Goal: Task Accomplishment & Management: Complete application form

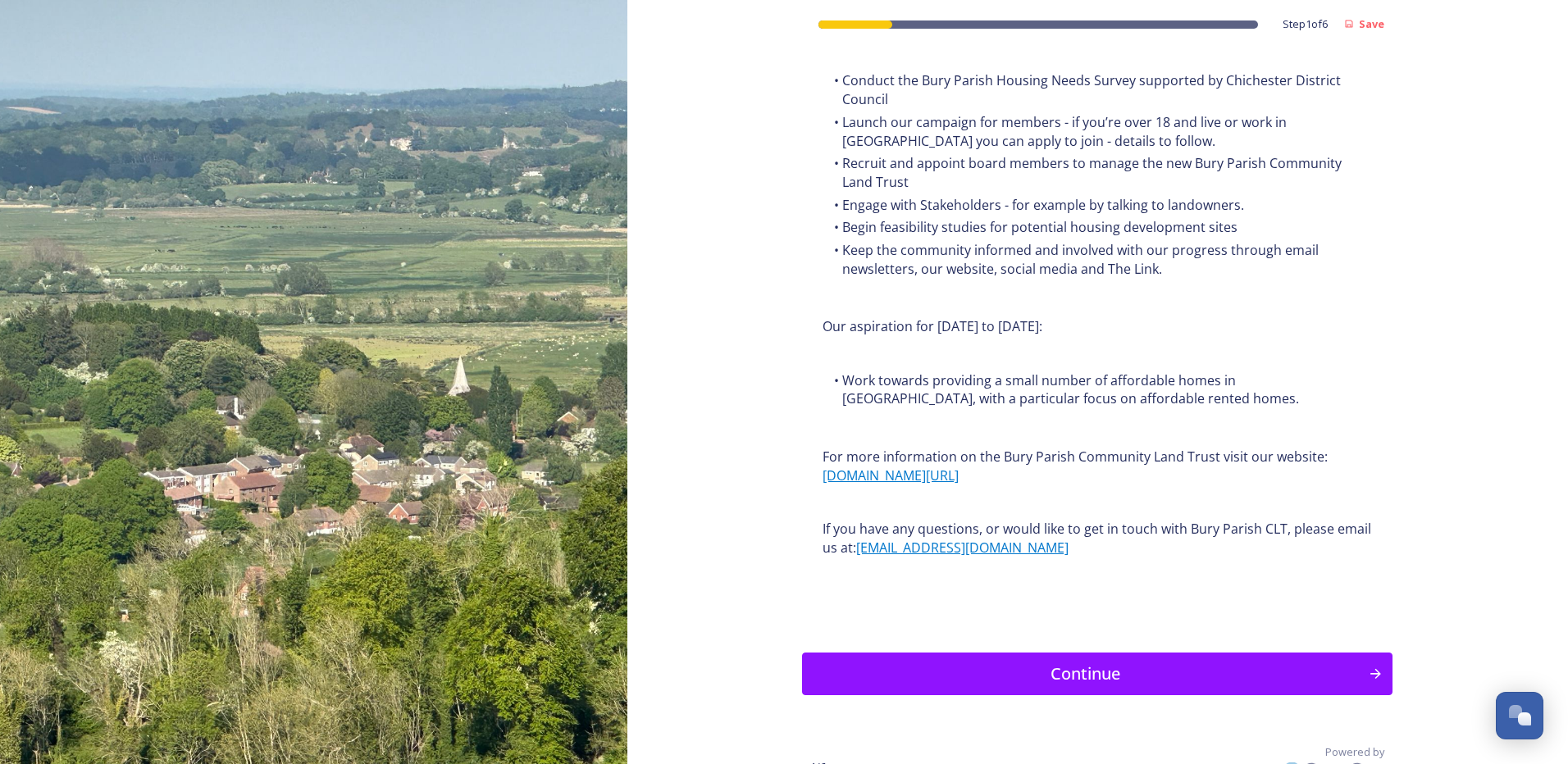
scroll to position [1831, 0]
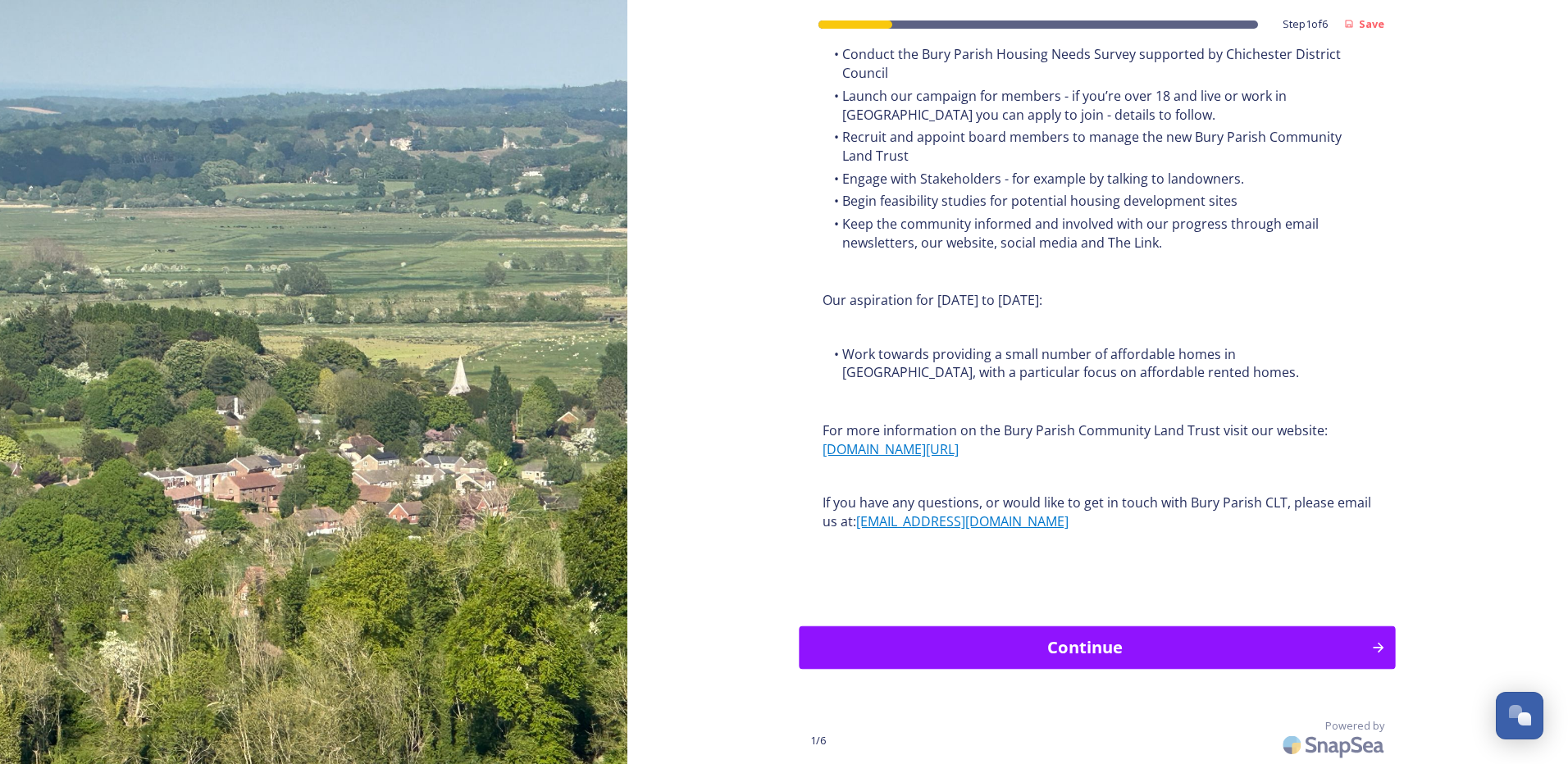
click at [1005, 639] on div "Continue" at bounding box center [1086, 648] width 554 height 25
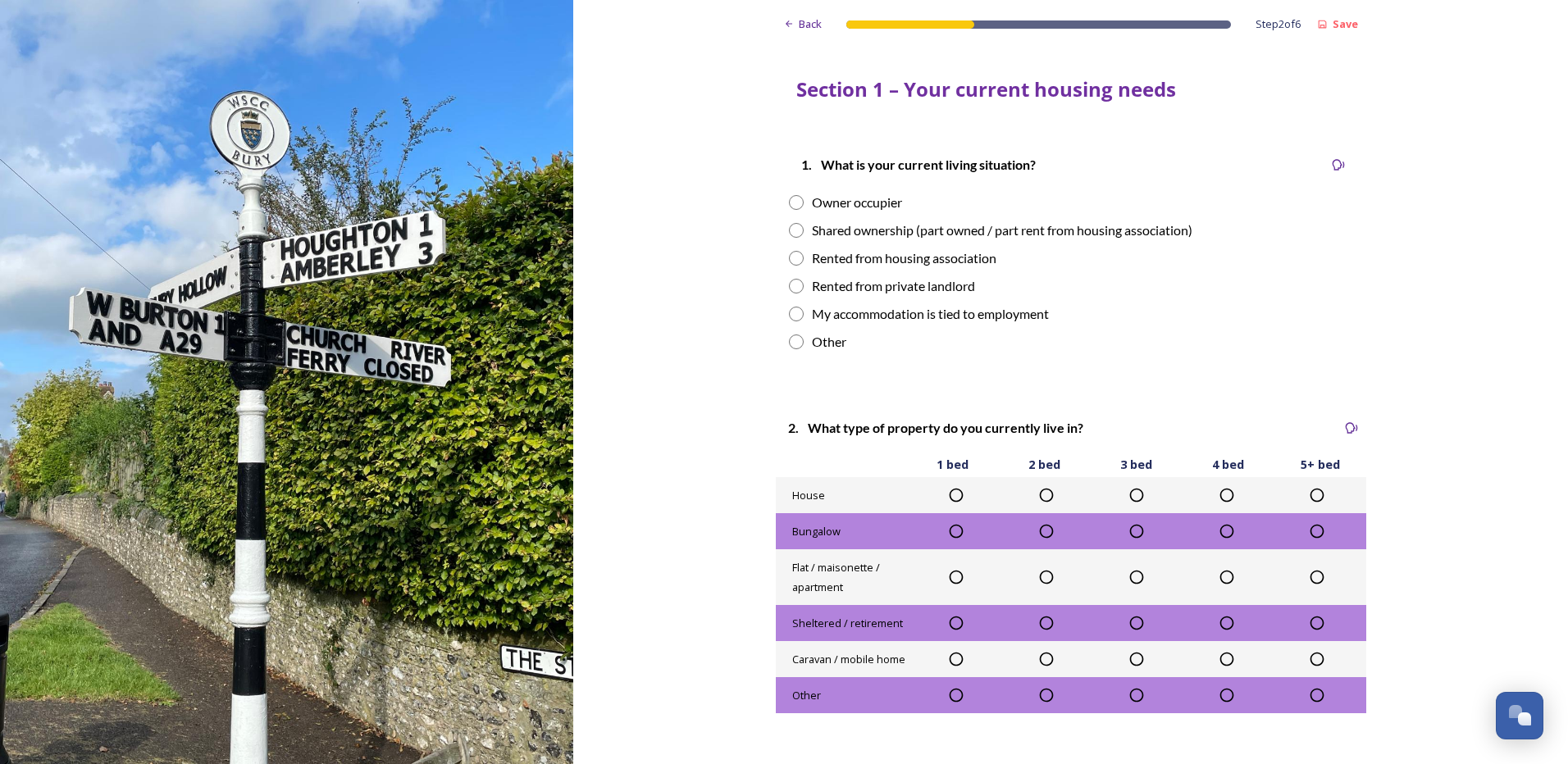
click at [790, 202] on input "radio" at bounding box center [796, 203] width 15 height 15
radio input "true"
click at [1312, 494] on icon at bounding box center [1316, 494] width 16 height 16
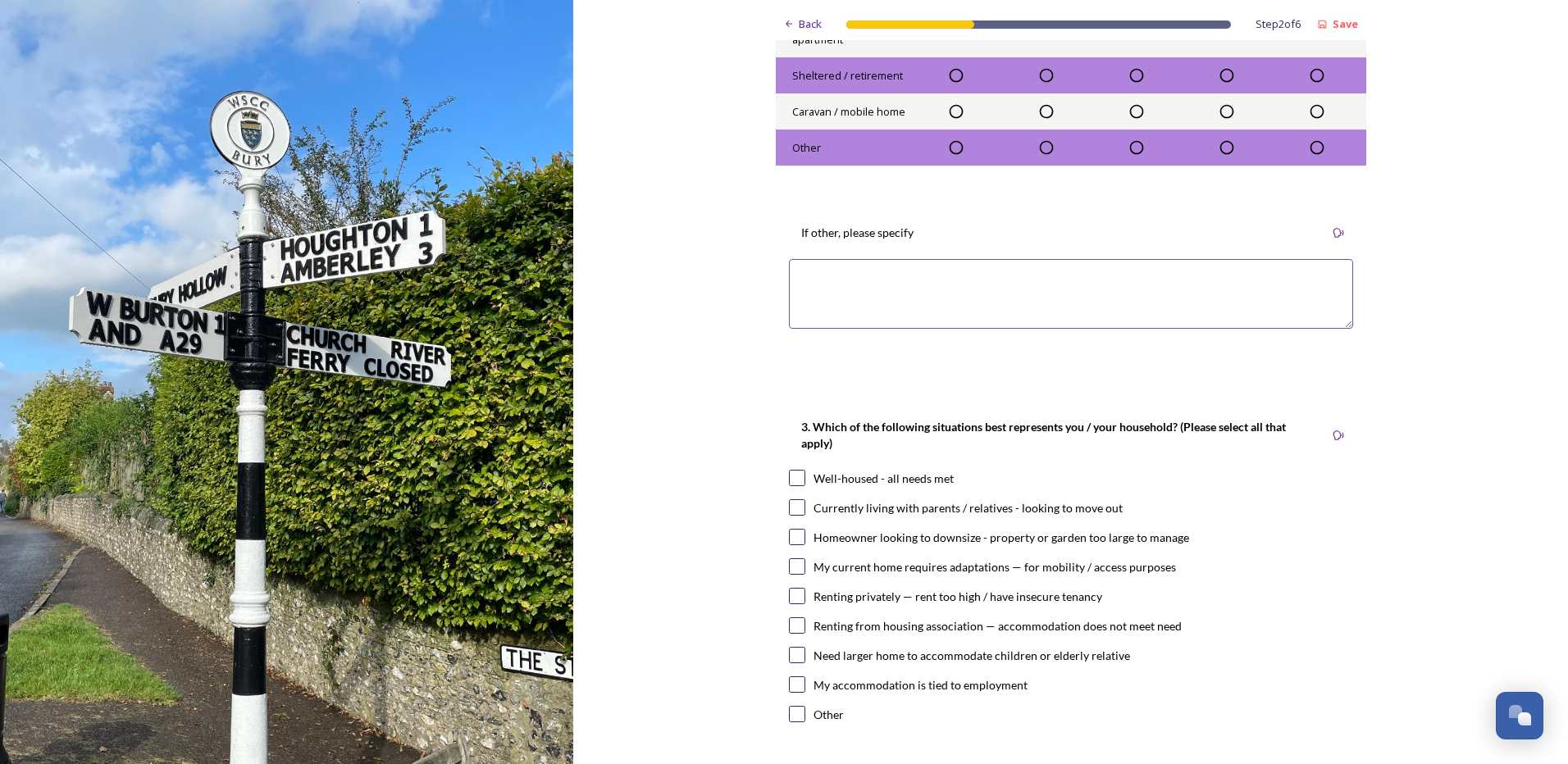
scroll to position [574, 0]
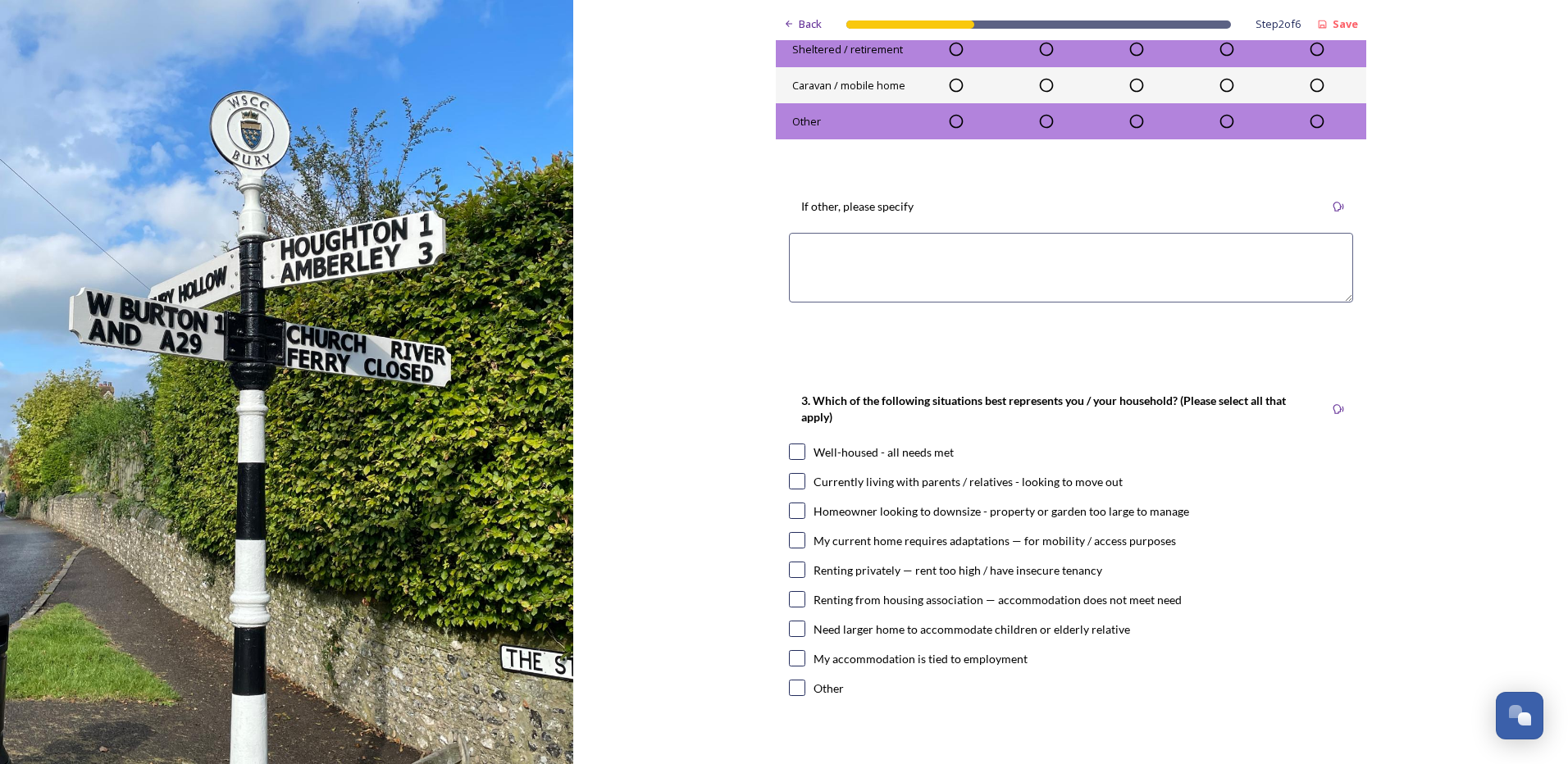
click at [790, 452] on input "checkbox" at bounding box center [796, 451] width 16 height 16
checkbox input "true"
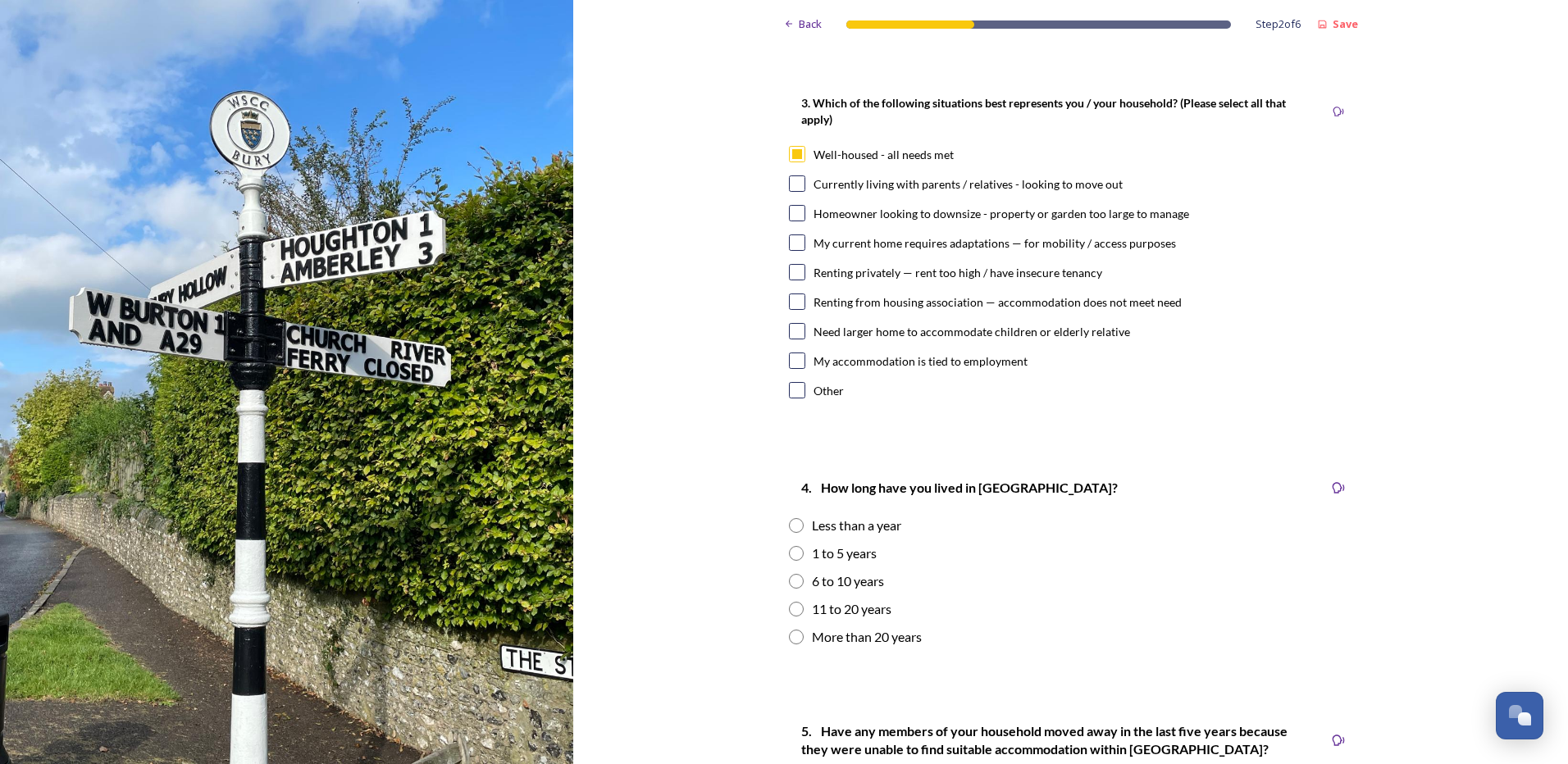
scroll to position [902, 0]
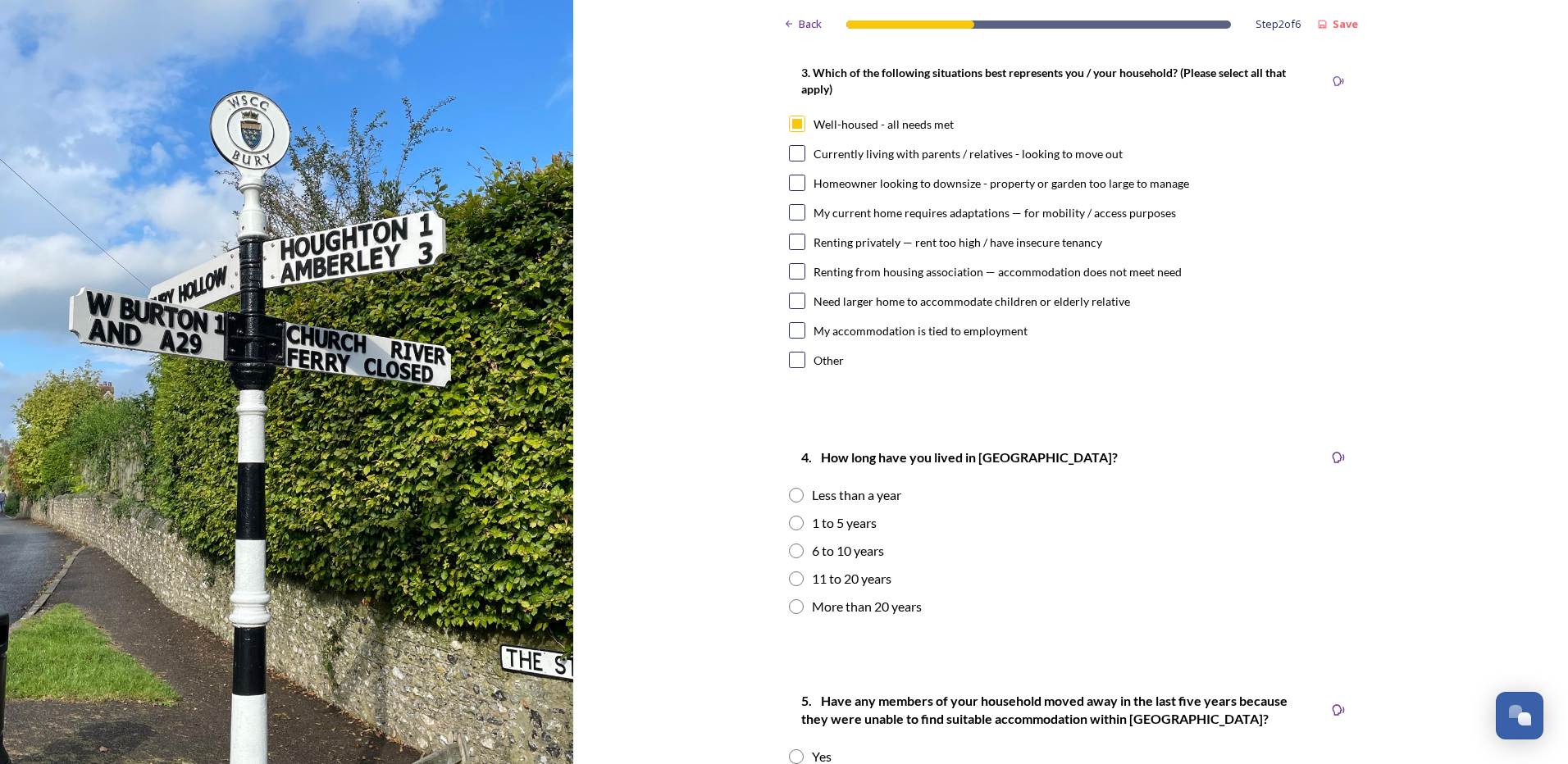
click at [789, 606] on input "radio" at bounding box center [796, 607] width 15 height 15
radio input "true"
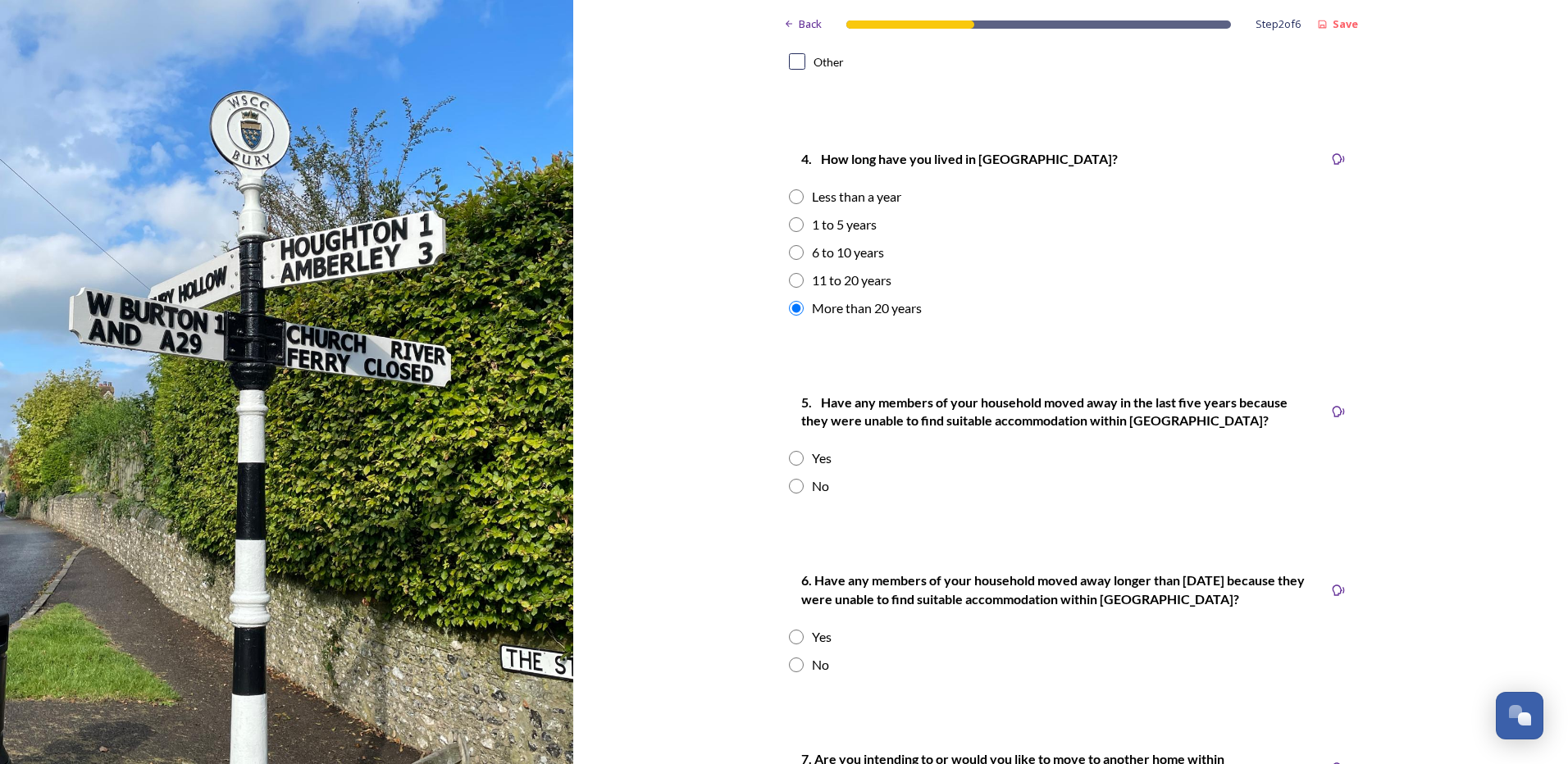
scroll to position [1230, 0]
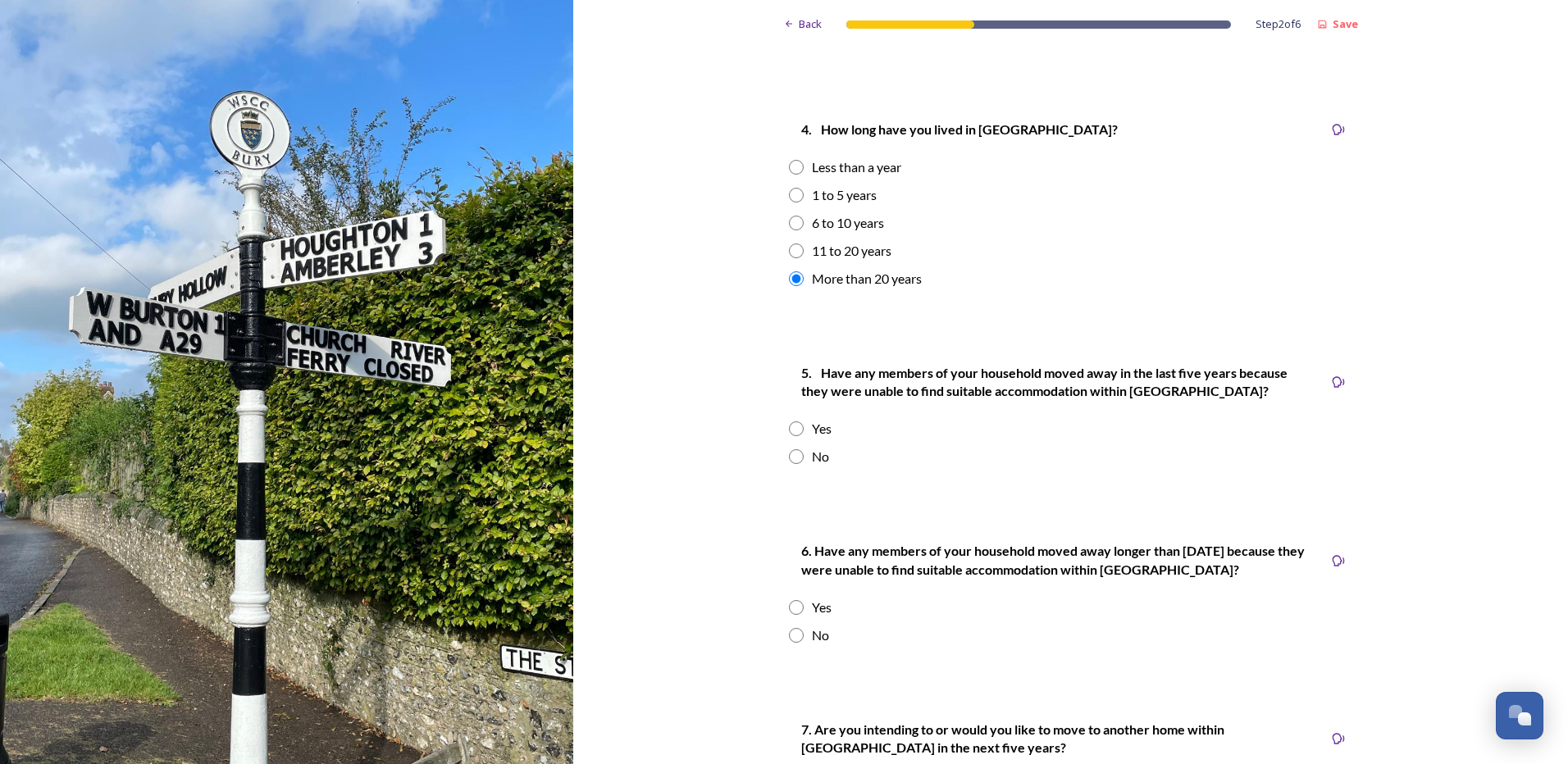
click at [792, 457] on input "radio" at bounding box center [796, 457] width 15 height 15
radio input "true"
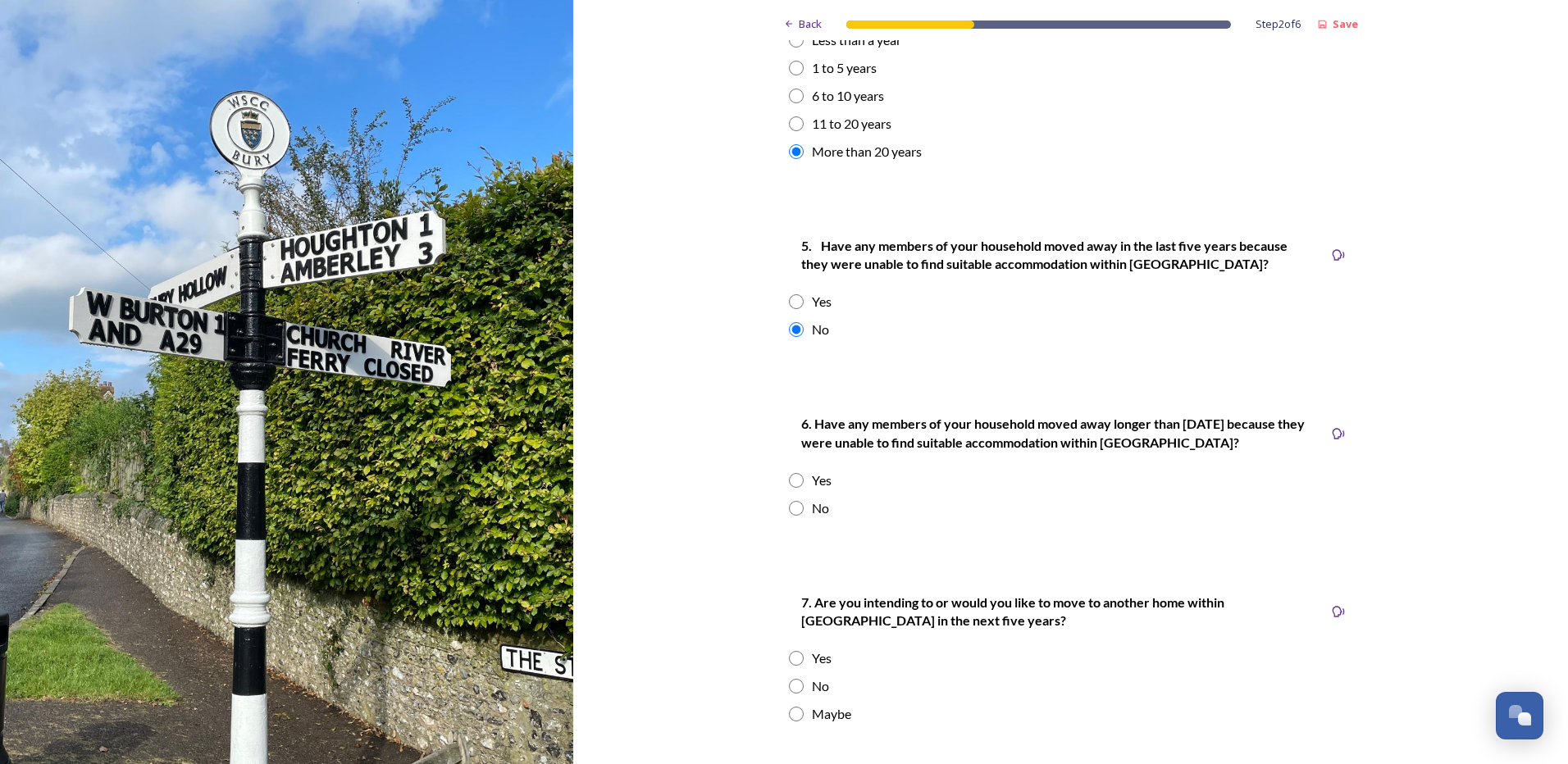
scroll to position [1394, 0]
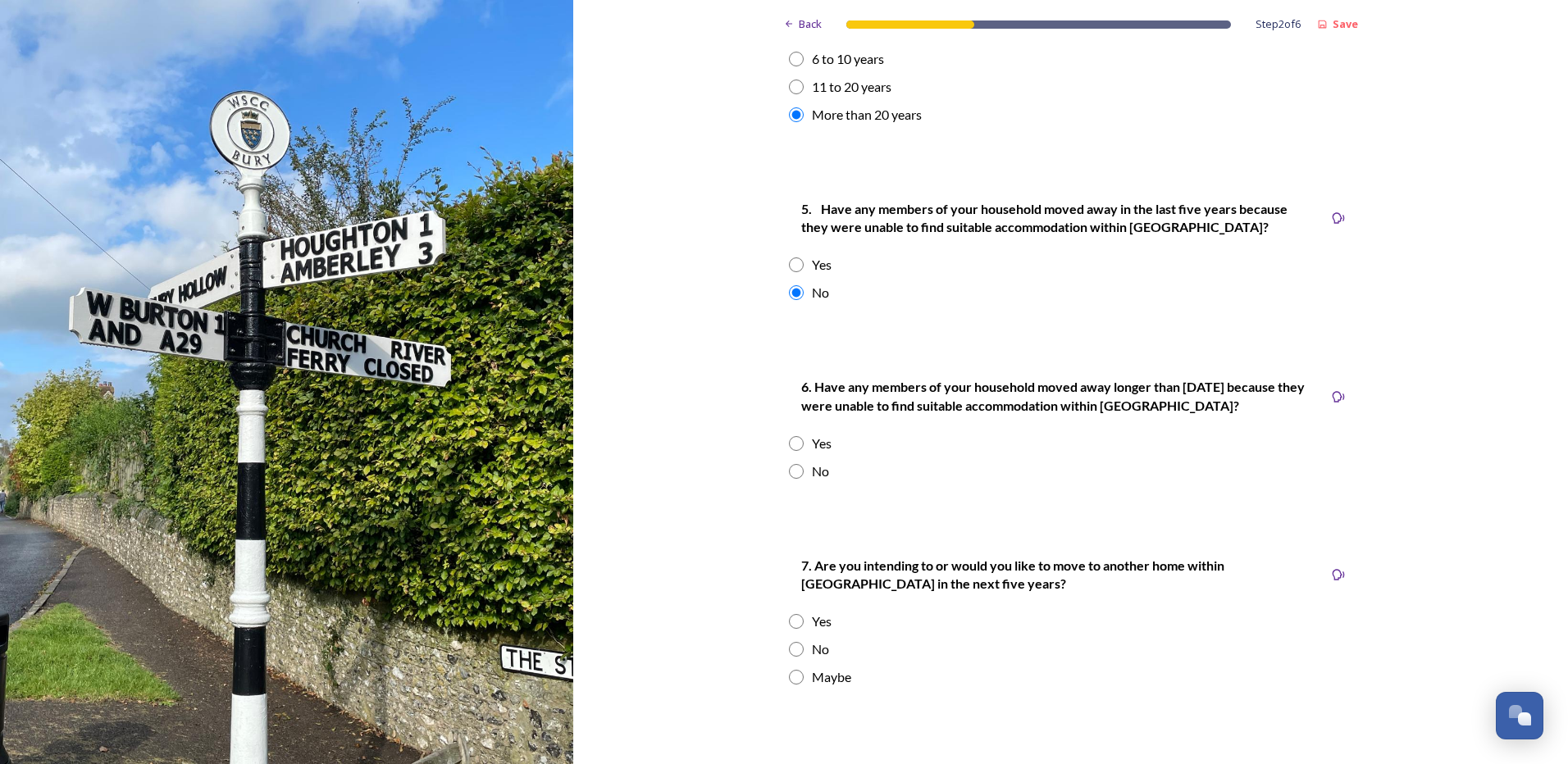
click at [790, 470] on input "radio" at bounding box center [796, 472] width 15 height 15
radio input "true"
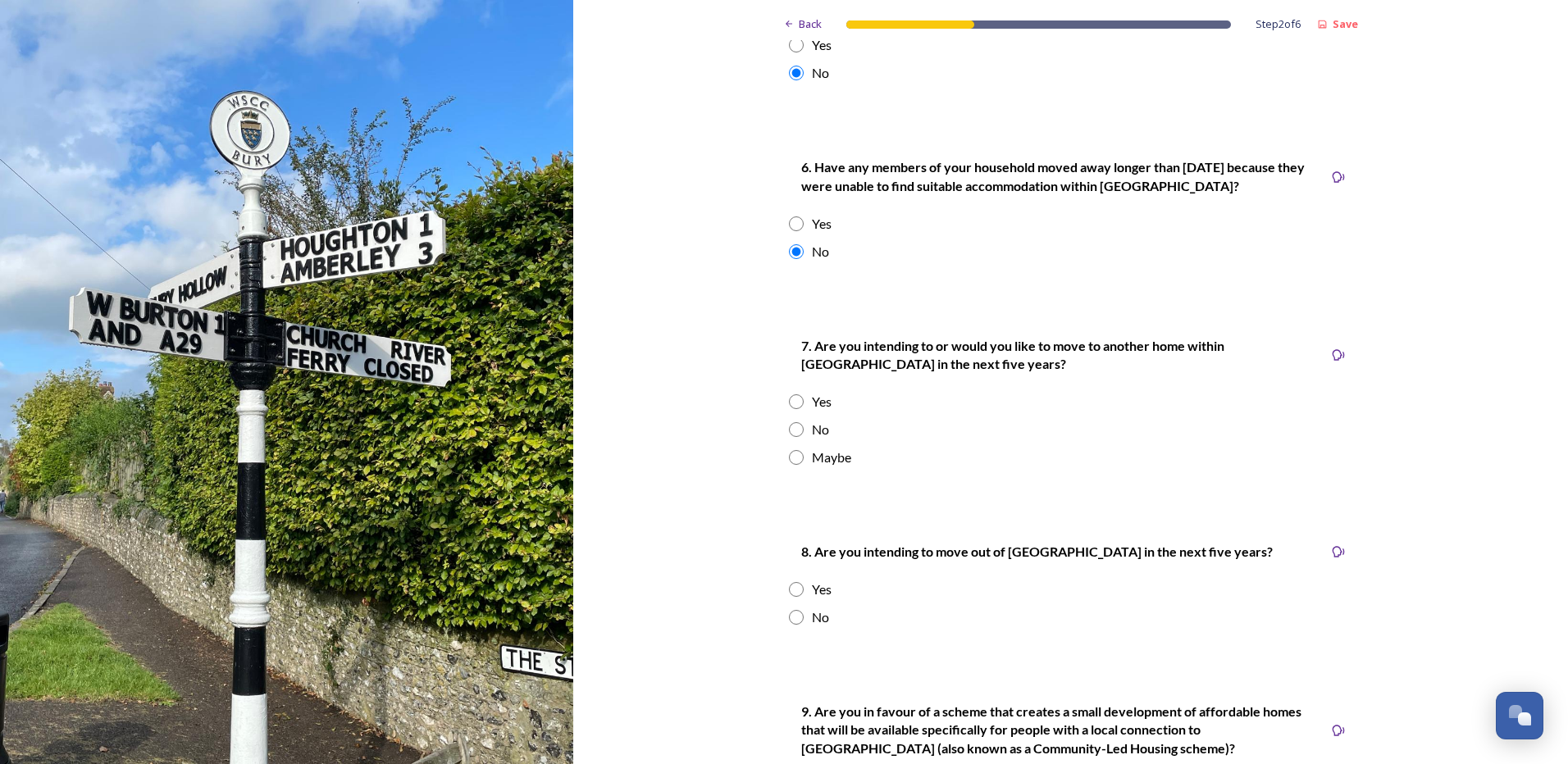
scroll to position [1640, 0]
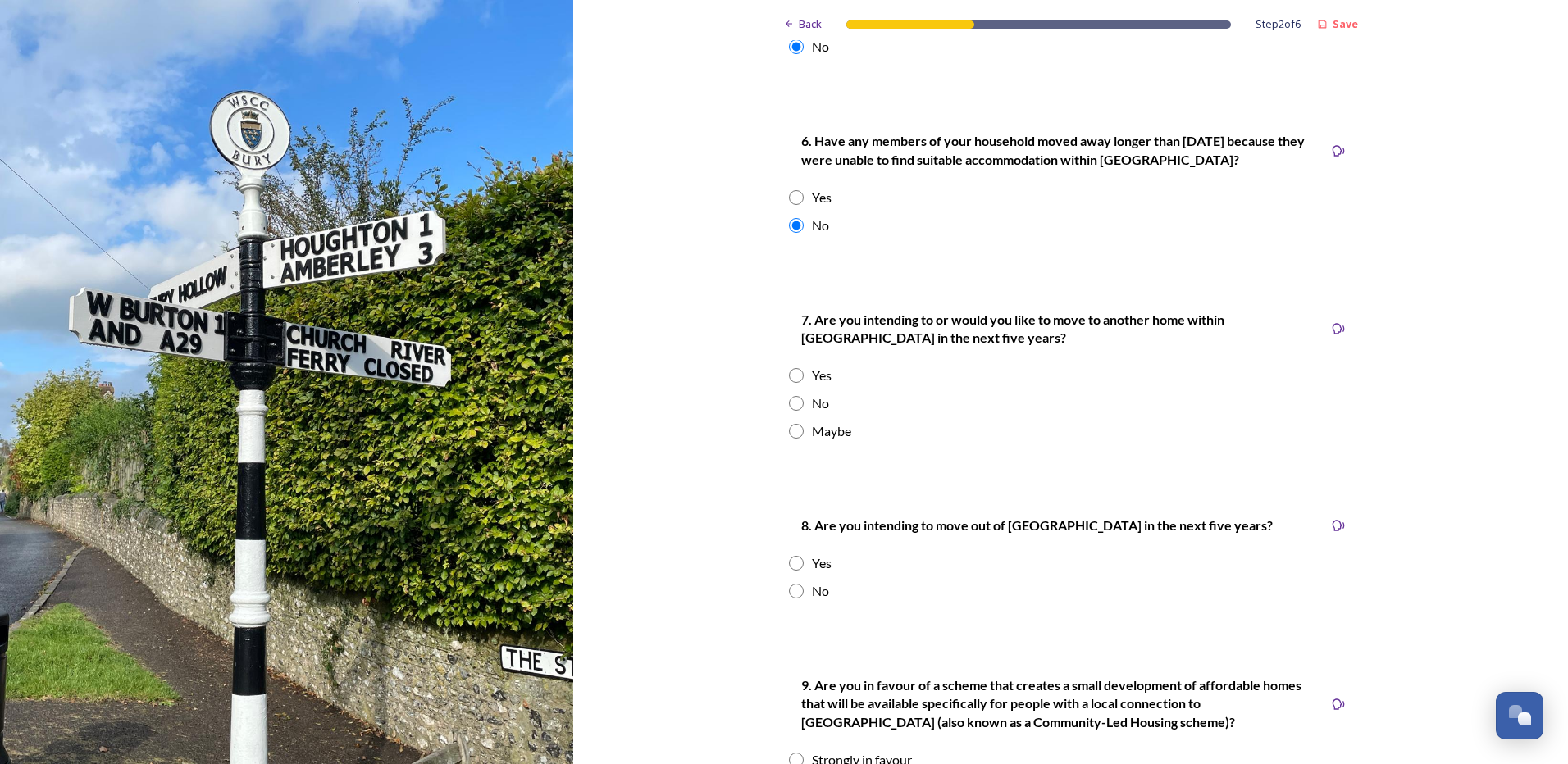
click at [791, 428] on input "radio" at bounding box center [796, 432] width 15 height 15
radio input "true"
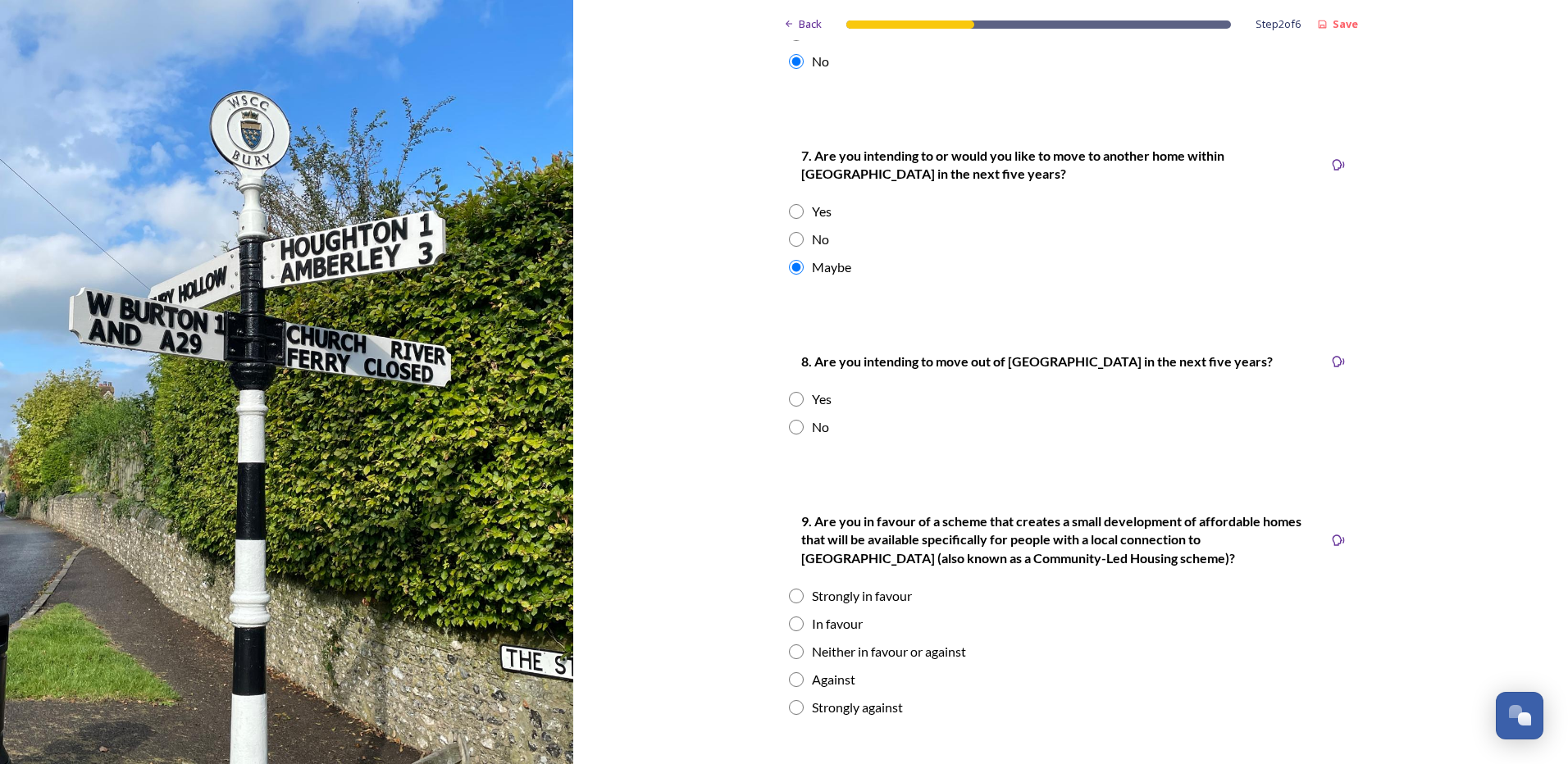
scroll to position [1886, 0]
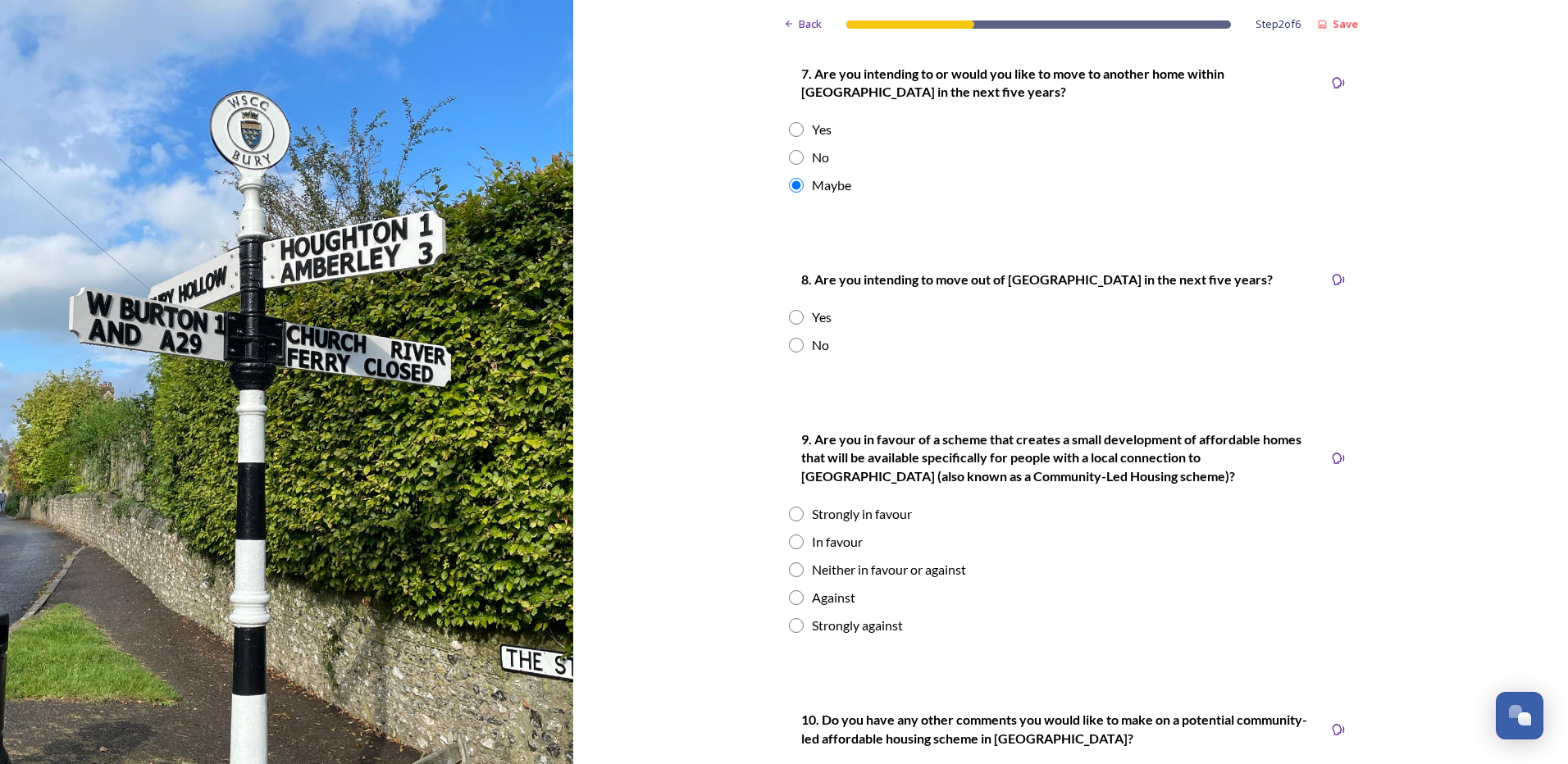
click at [790, 536] on input "radio" at bounding box center [796, 542] width 15 height 15
radio input "true"
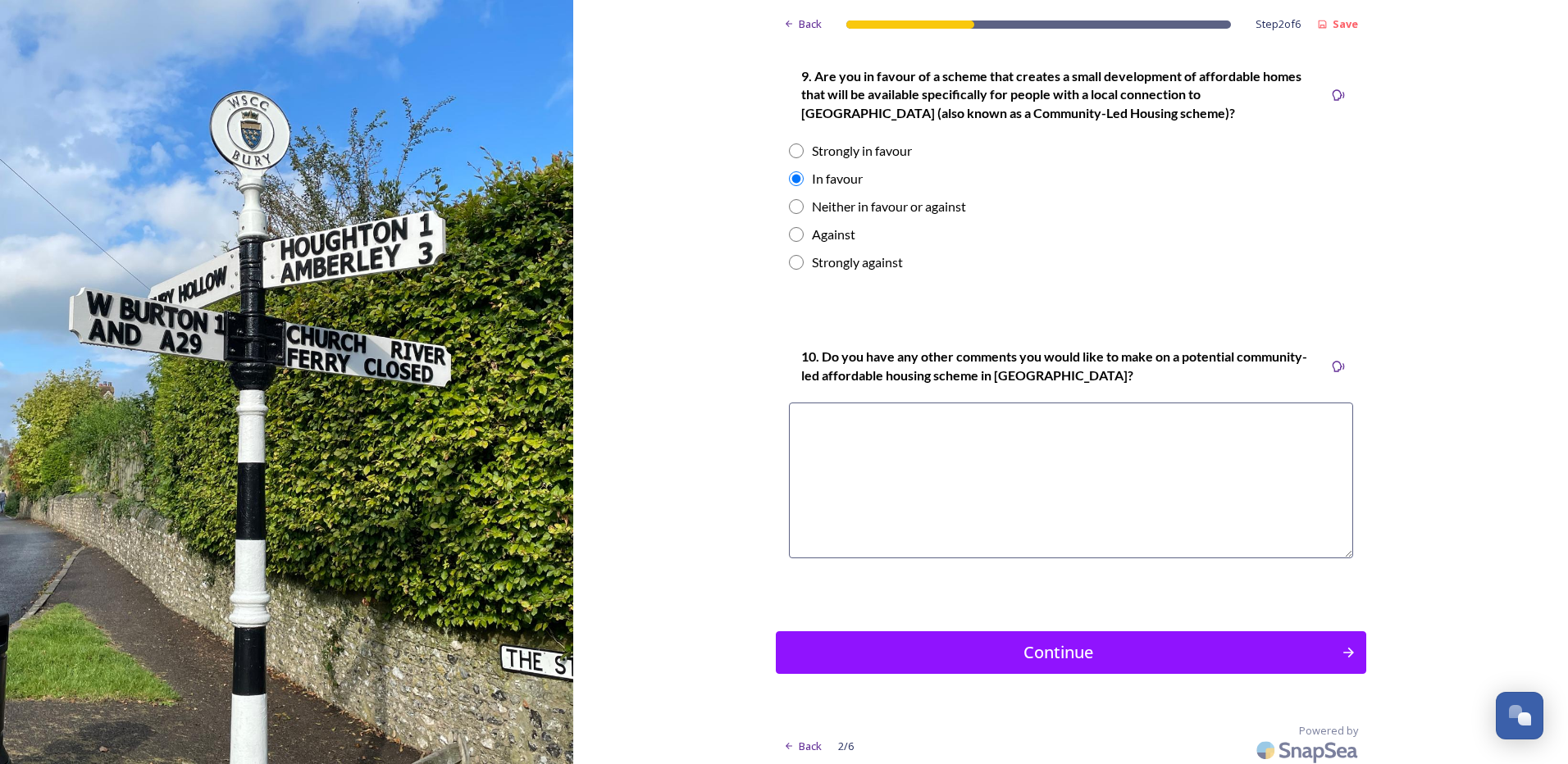
scroll to position [2254, 0]
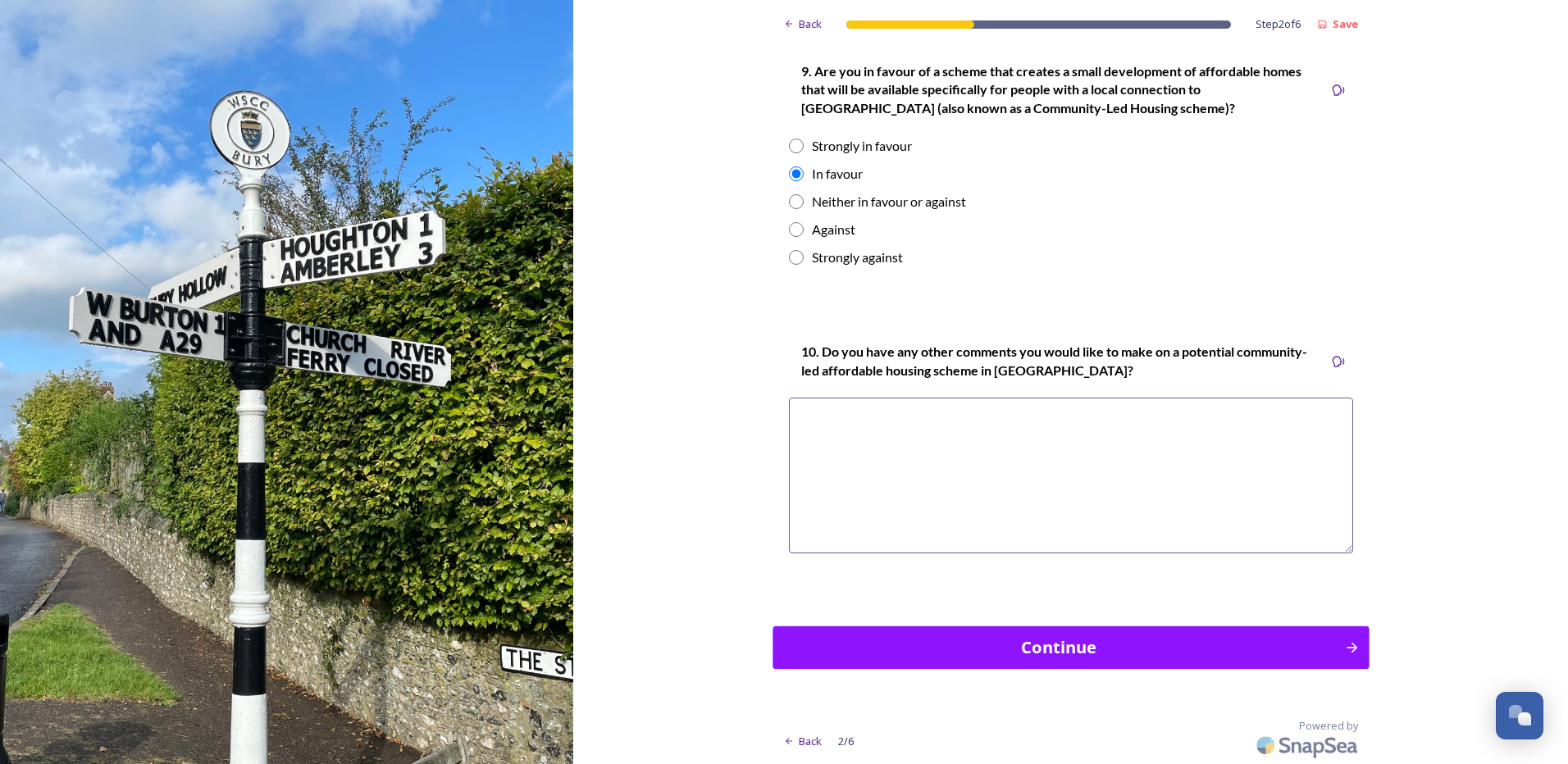
click at [871, 646] on div "Continue" at bounding box center [1058, 648] width 554 height 25
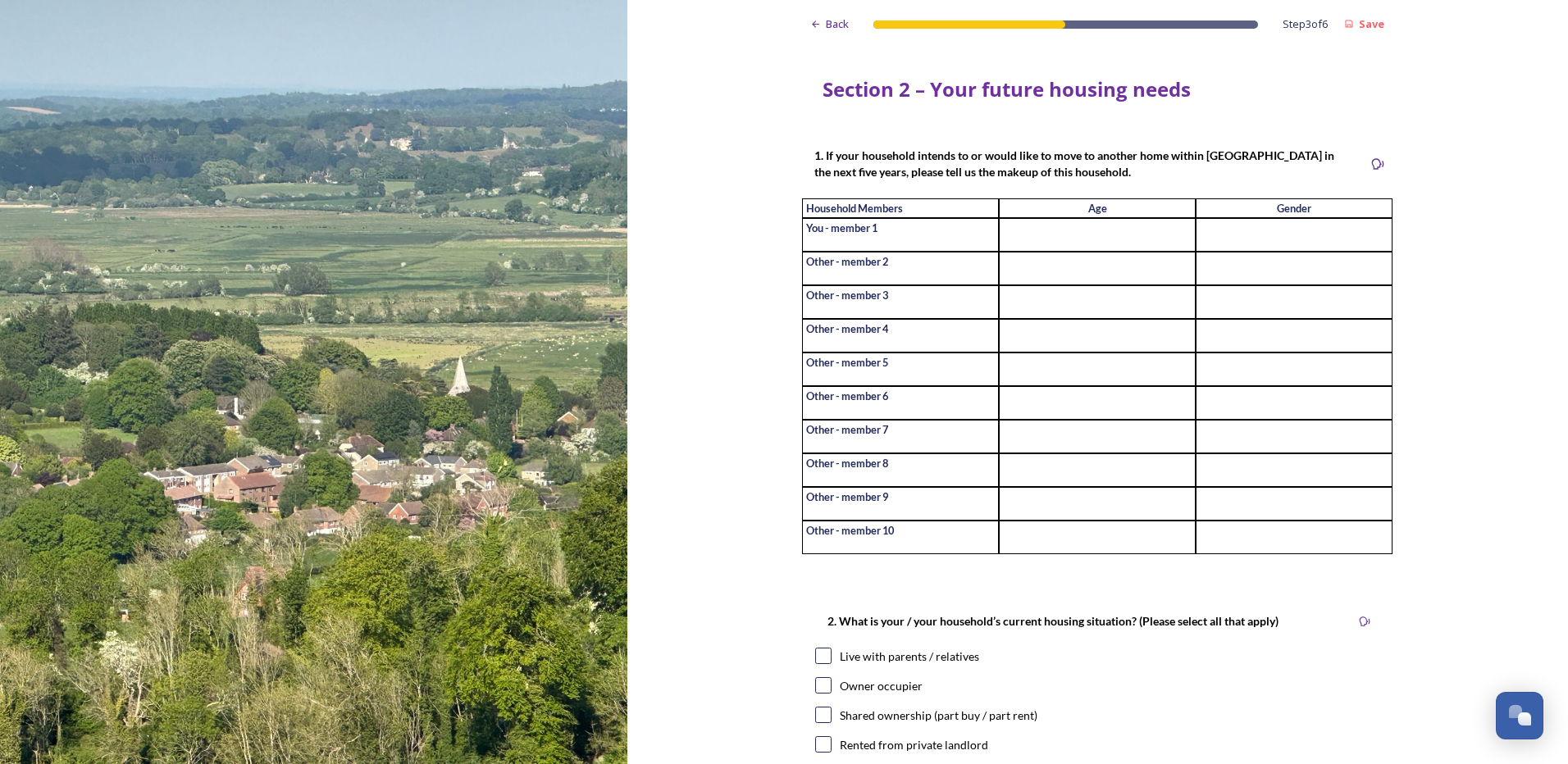
click at [1073, 238] on input at bounding box center [1096, 234] width 196 height 33
type input "71"
click at [1232, 238] on input at bounding box center [1294, 234] width 196 height 33
type input "M"
click at [1045, 276] on input at bounding box center [1096, 268] width 196 height 33
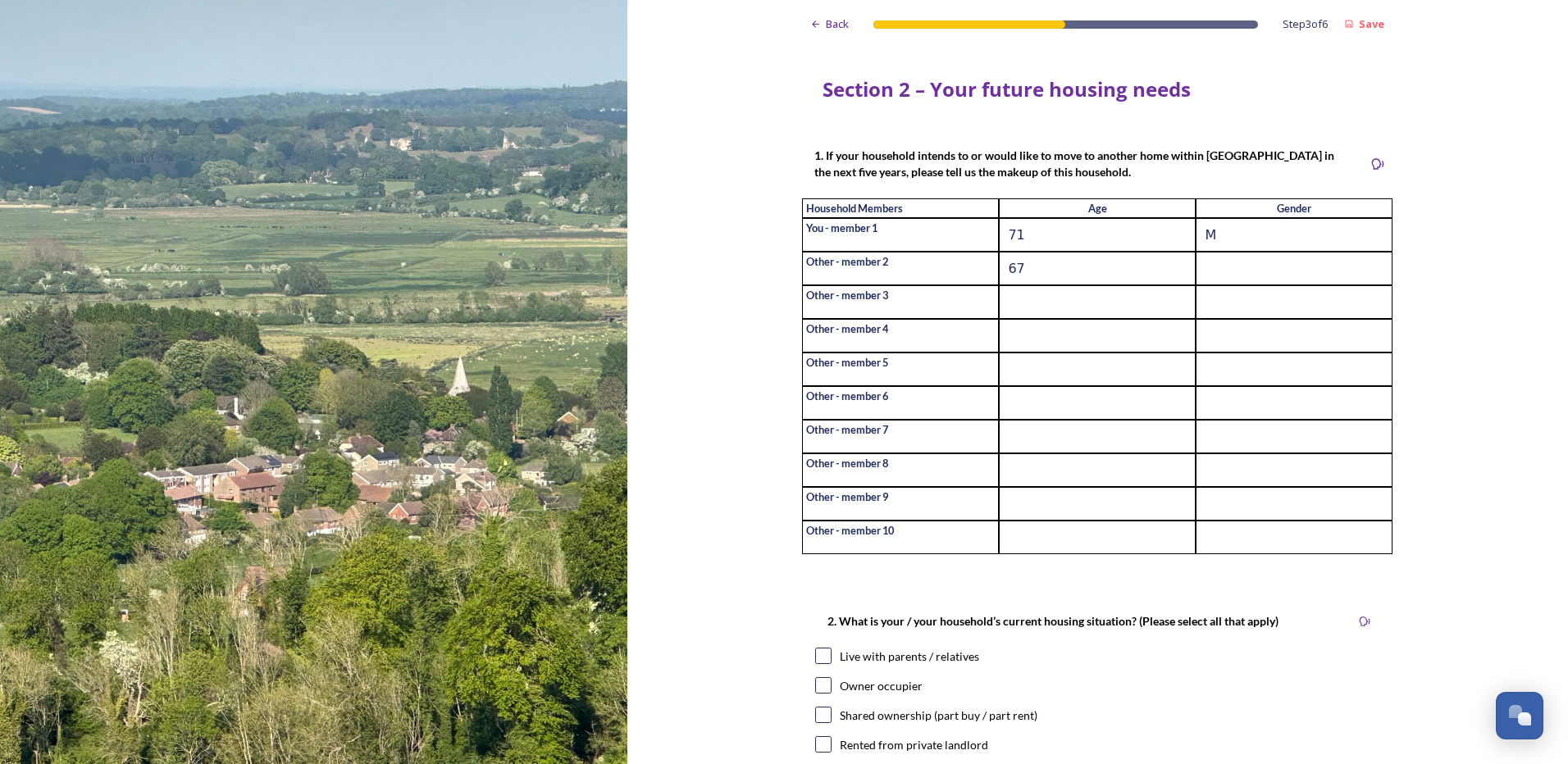
type input "67"
click at [1198, 269] on input at bounding box center [1294, 268] width 196 height 33
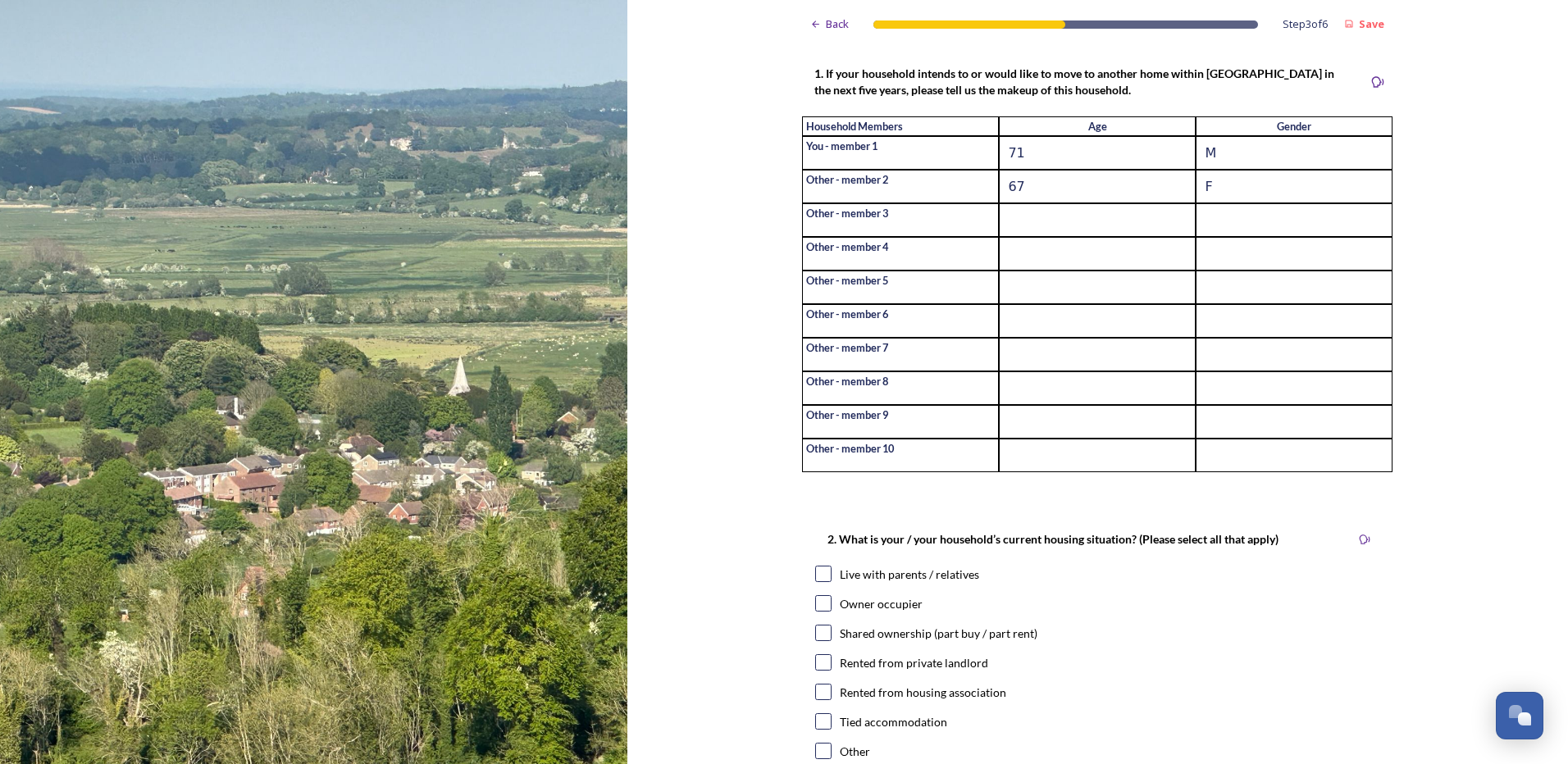
scroll to position [164, 0]
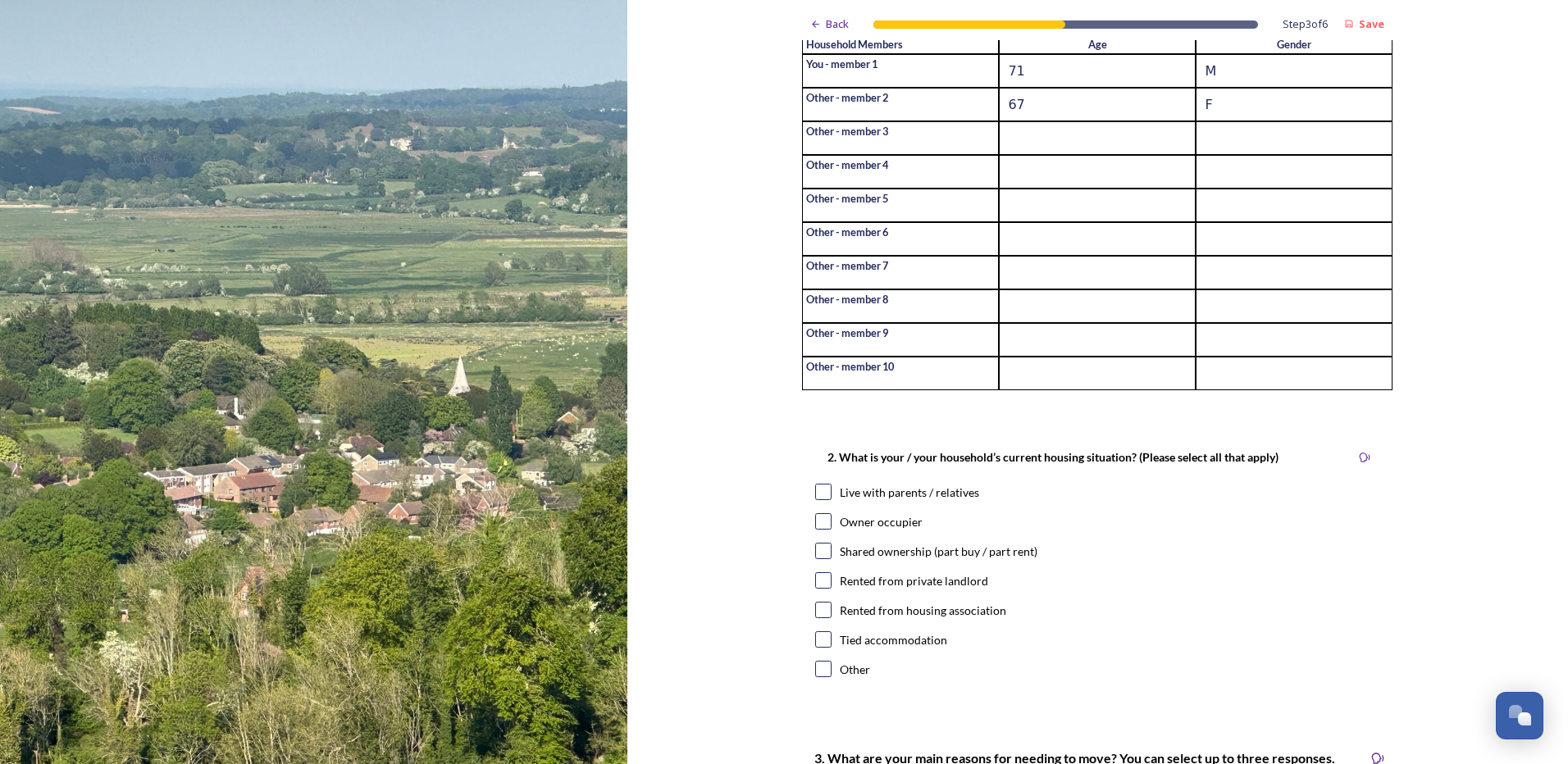
type input "F"
click at [817, 530] on input "checkbox" at bounding box center [823, 521] width 16 height 16
checkbox input "true"
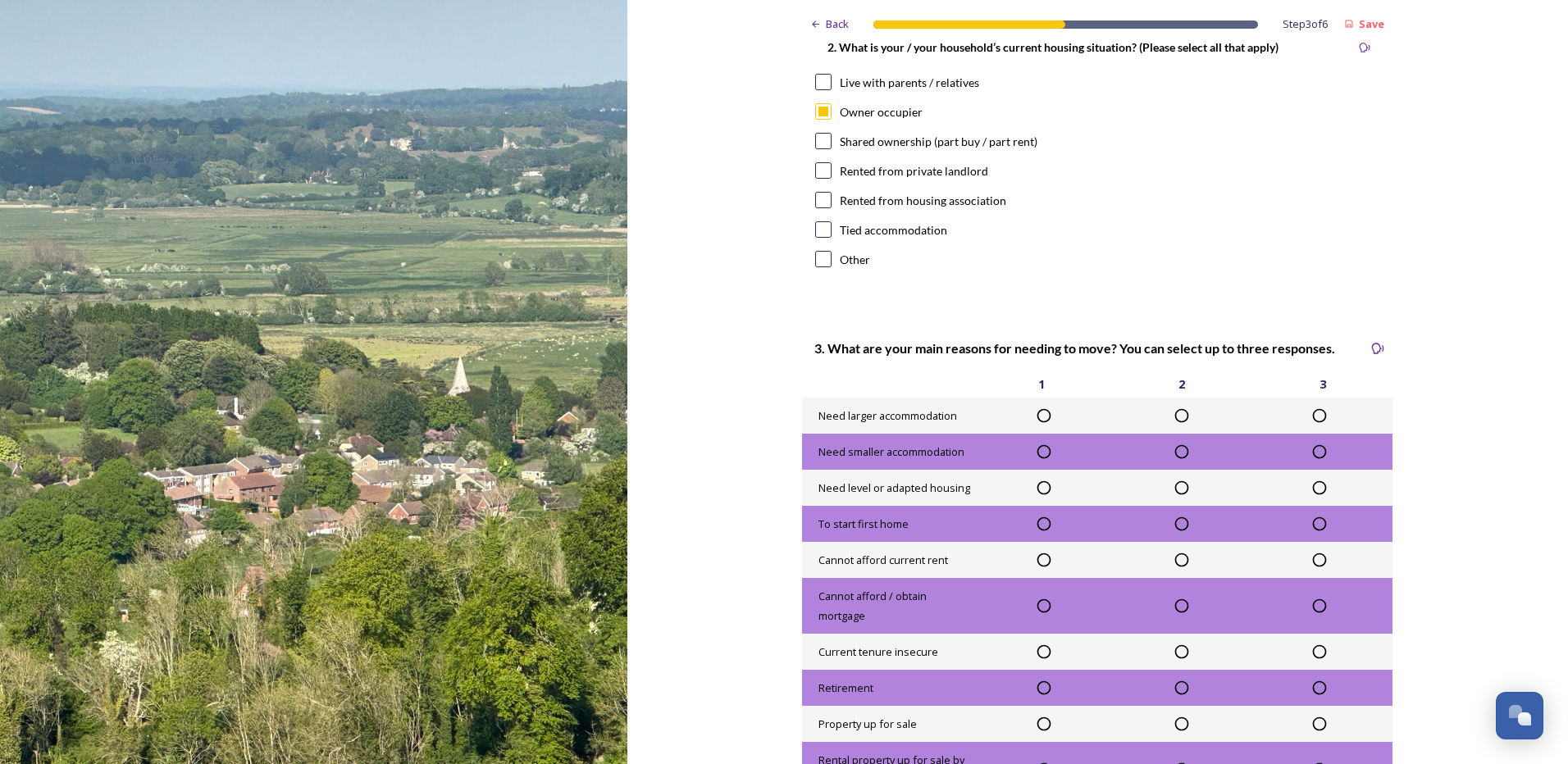
scroll to position [656, 0]
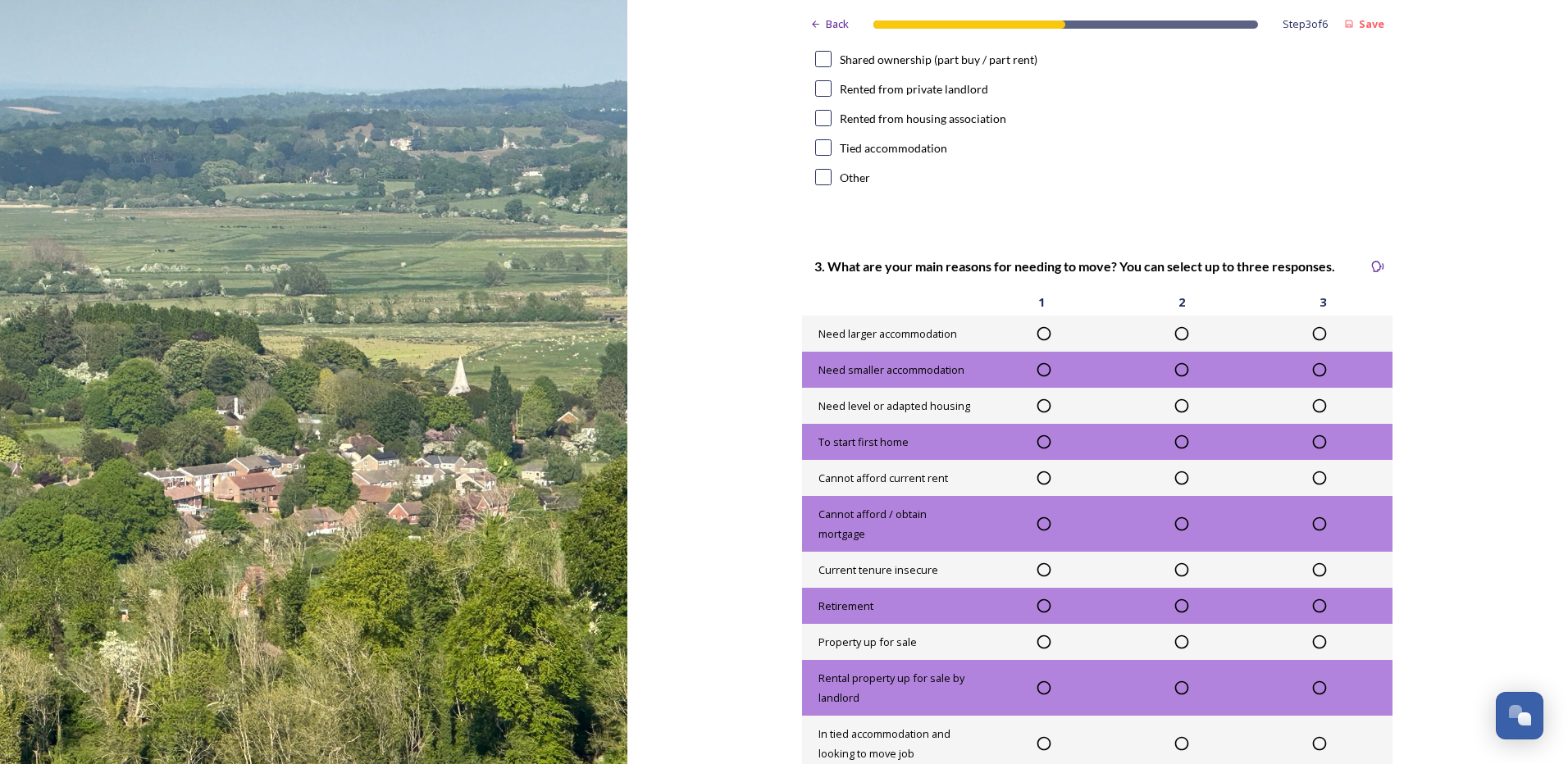
click at [1036, 614] on icon at bounding box center [1043, 606] width 16 height 16
click at [1175, 378] on icon at bounding box center [1181, 369] width 16 height 16
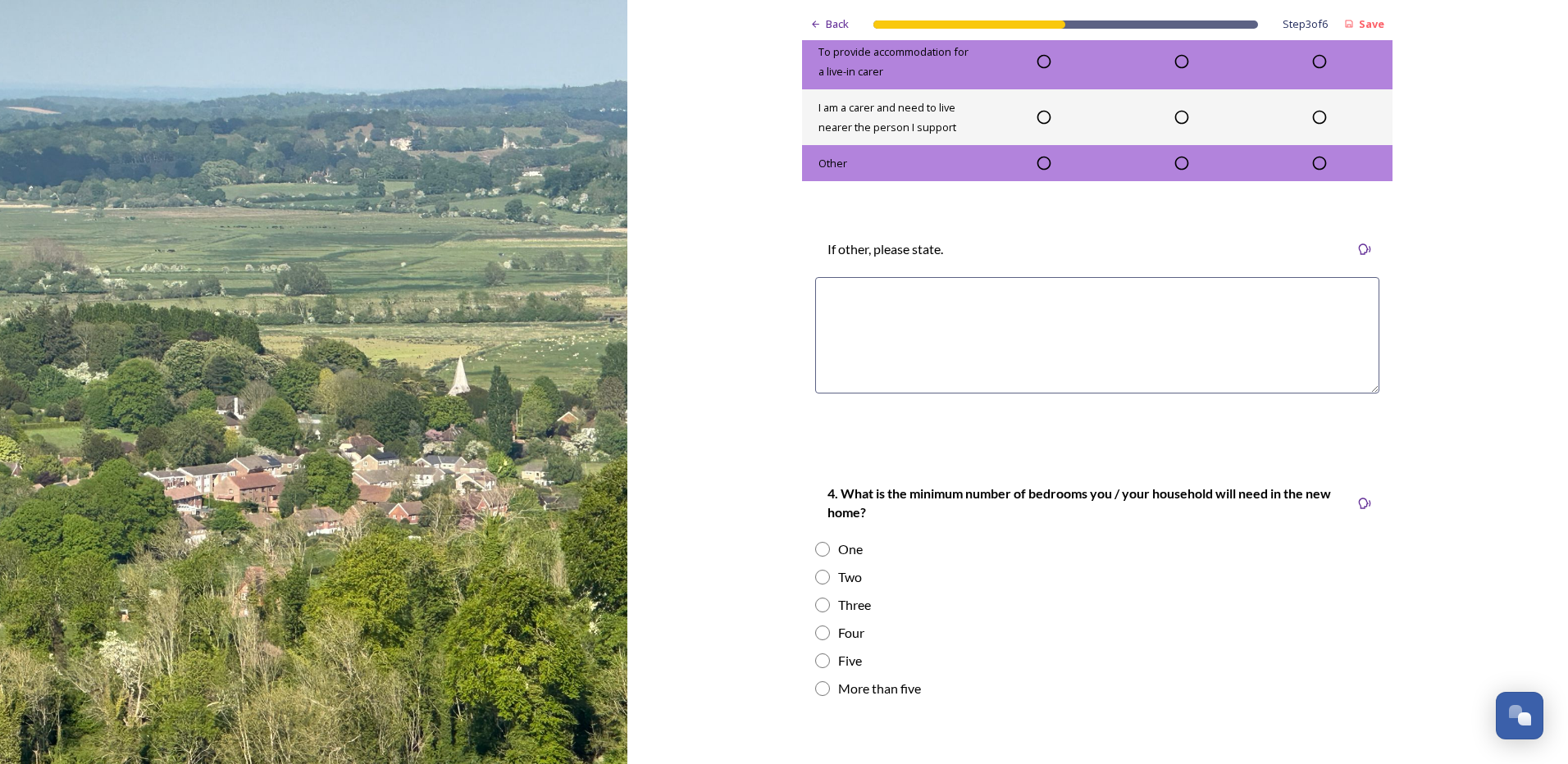
scroll to position [1476, 0]
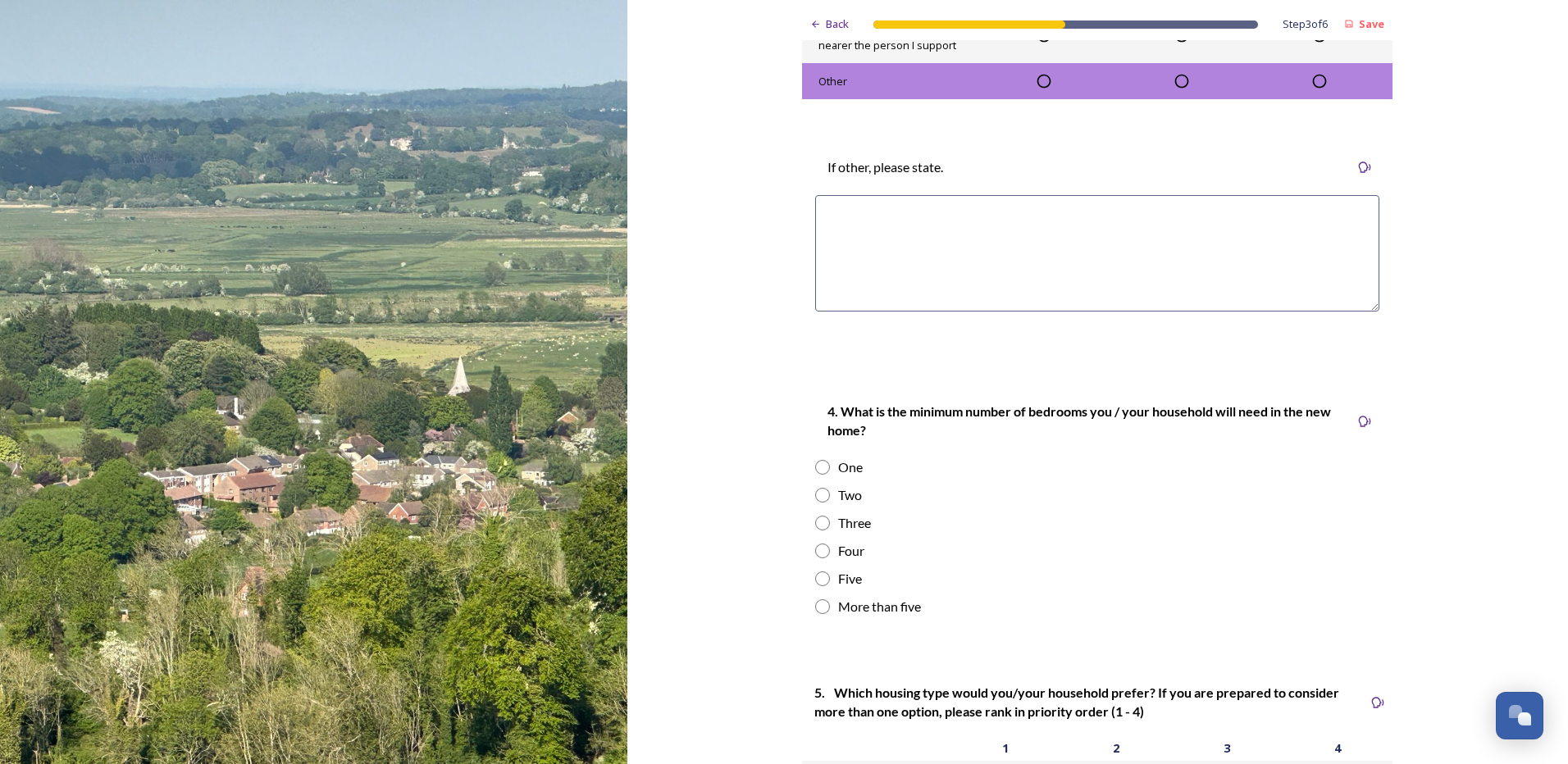
click at [818, 531] on input "radio" at bounding box center [823, 523] width 15 height 15
radio input "true"
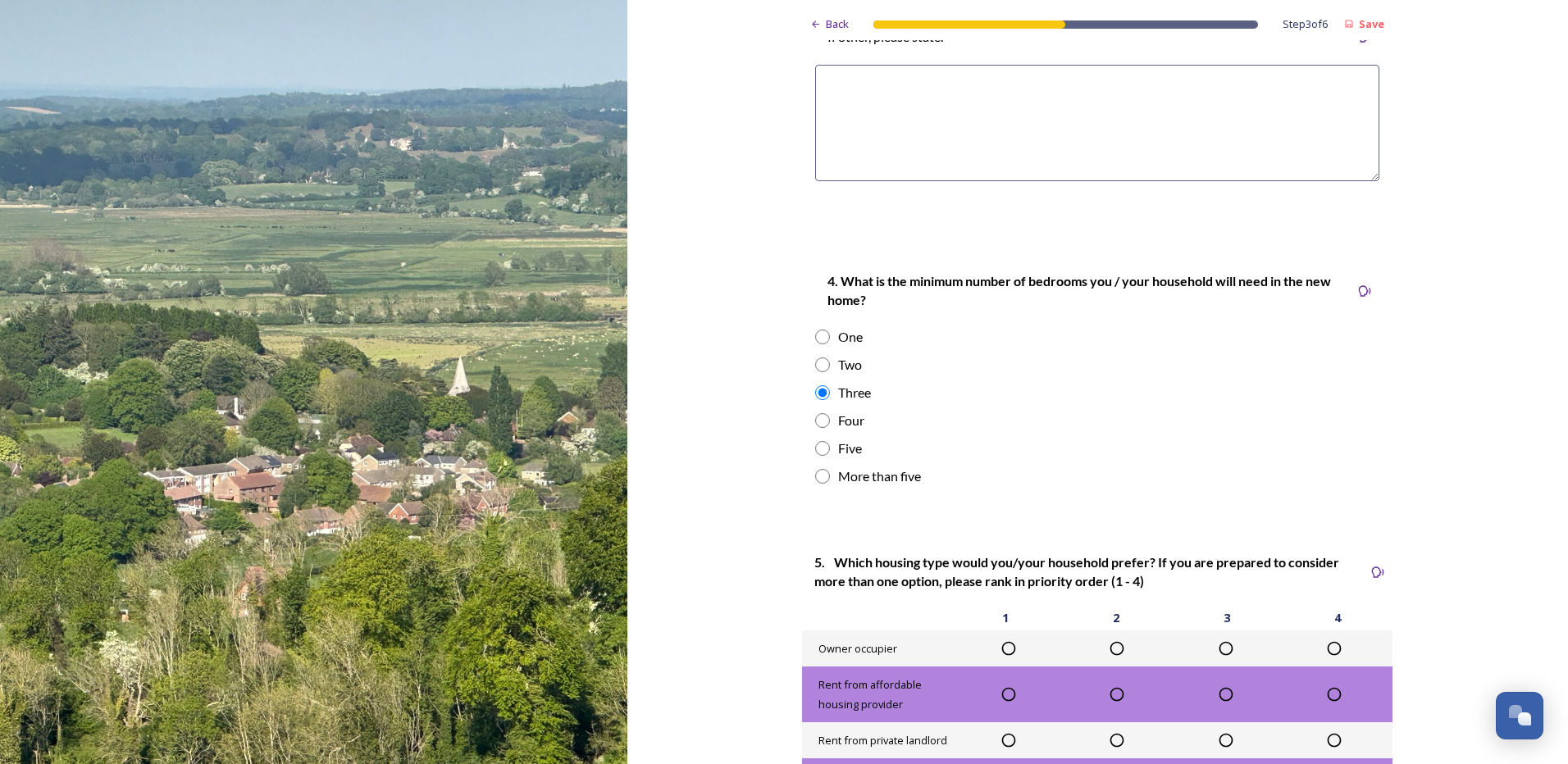
scroll to position [1722, 0]
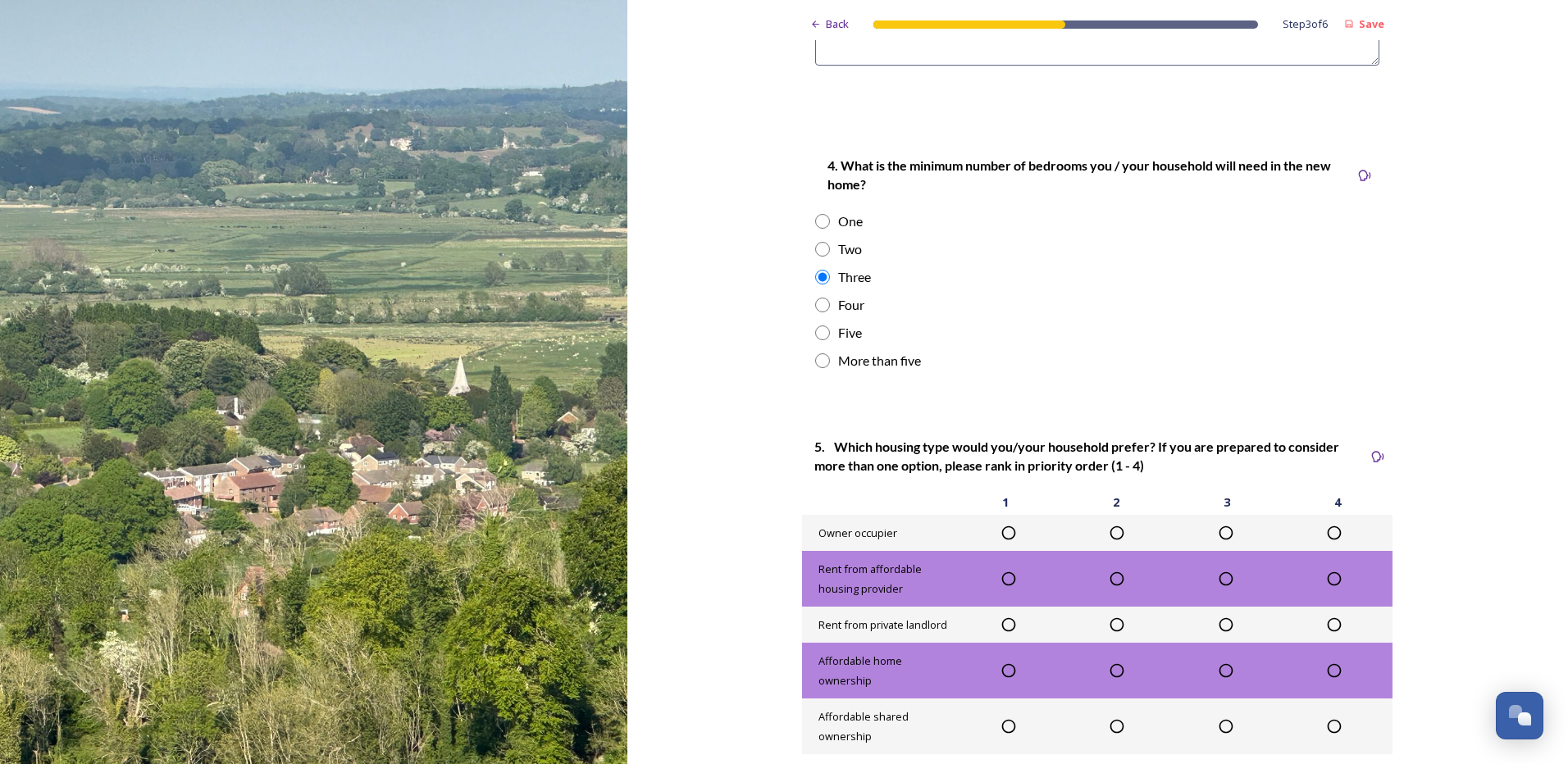
click at [1000, 541] on icon at bounding box center [1008, 532] width 16 height 16
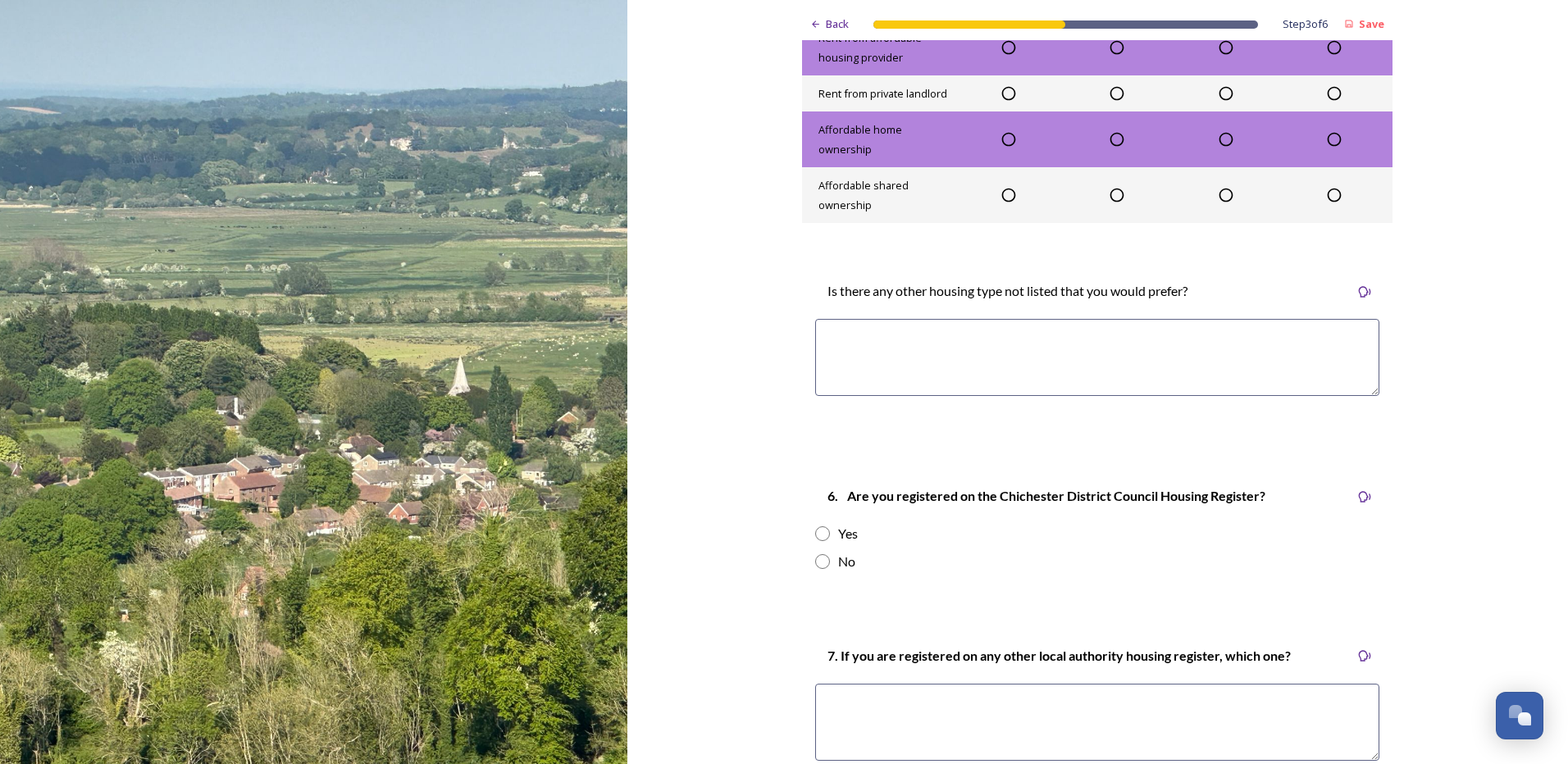
scroll to position [2296, 0]
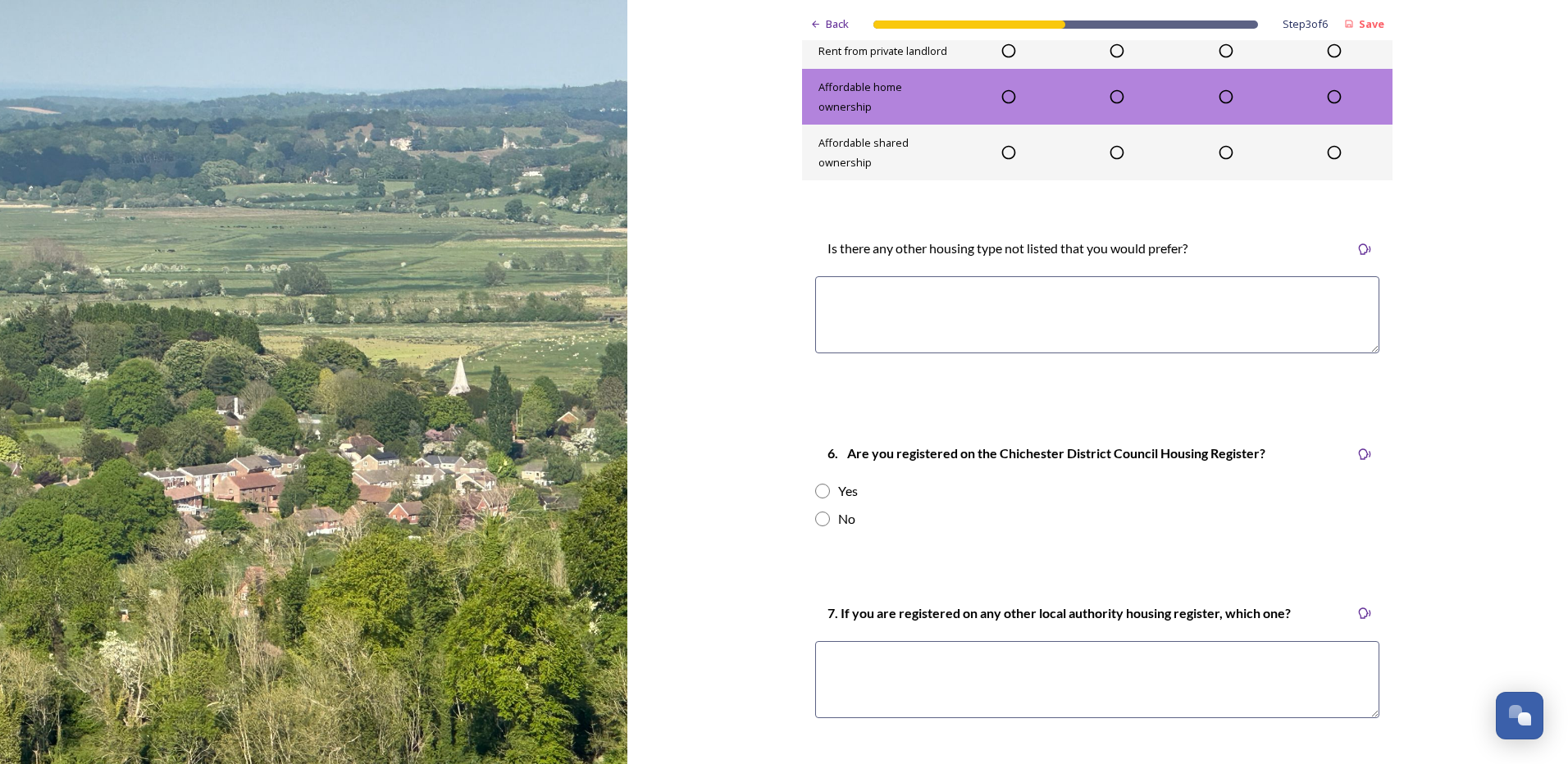
click at [817, 527] on input "radio" at bounding box center [823, 519] width 15 height 15
radio input "true"
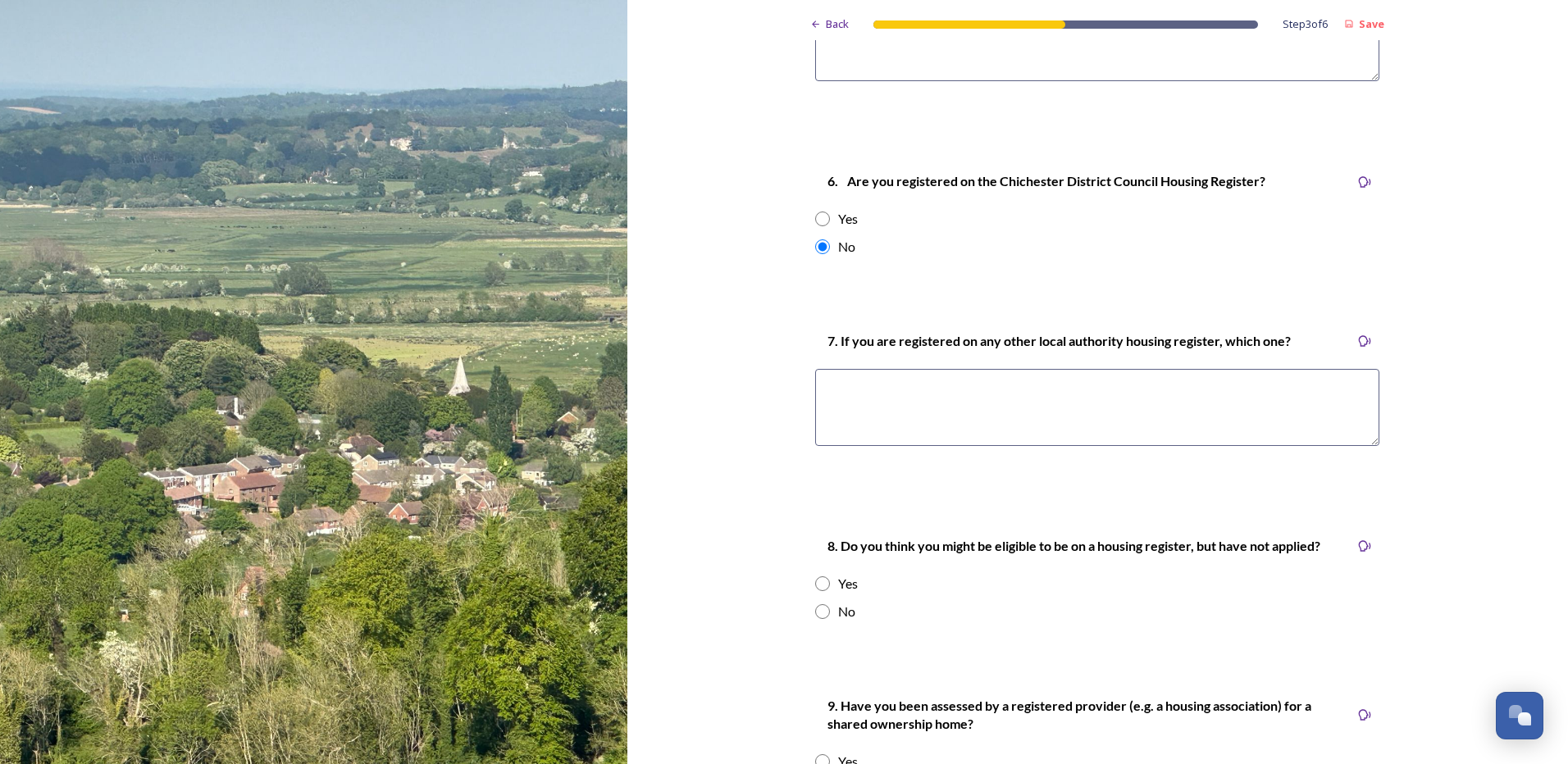
scroll to position [2624, 0]
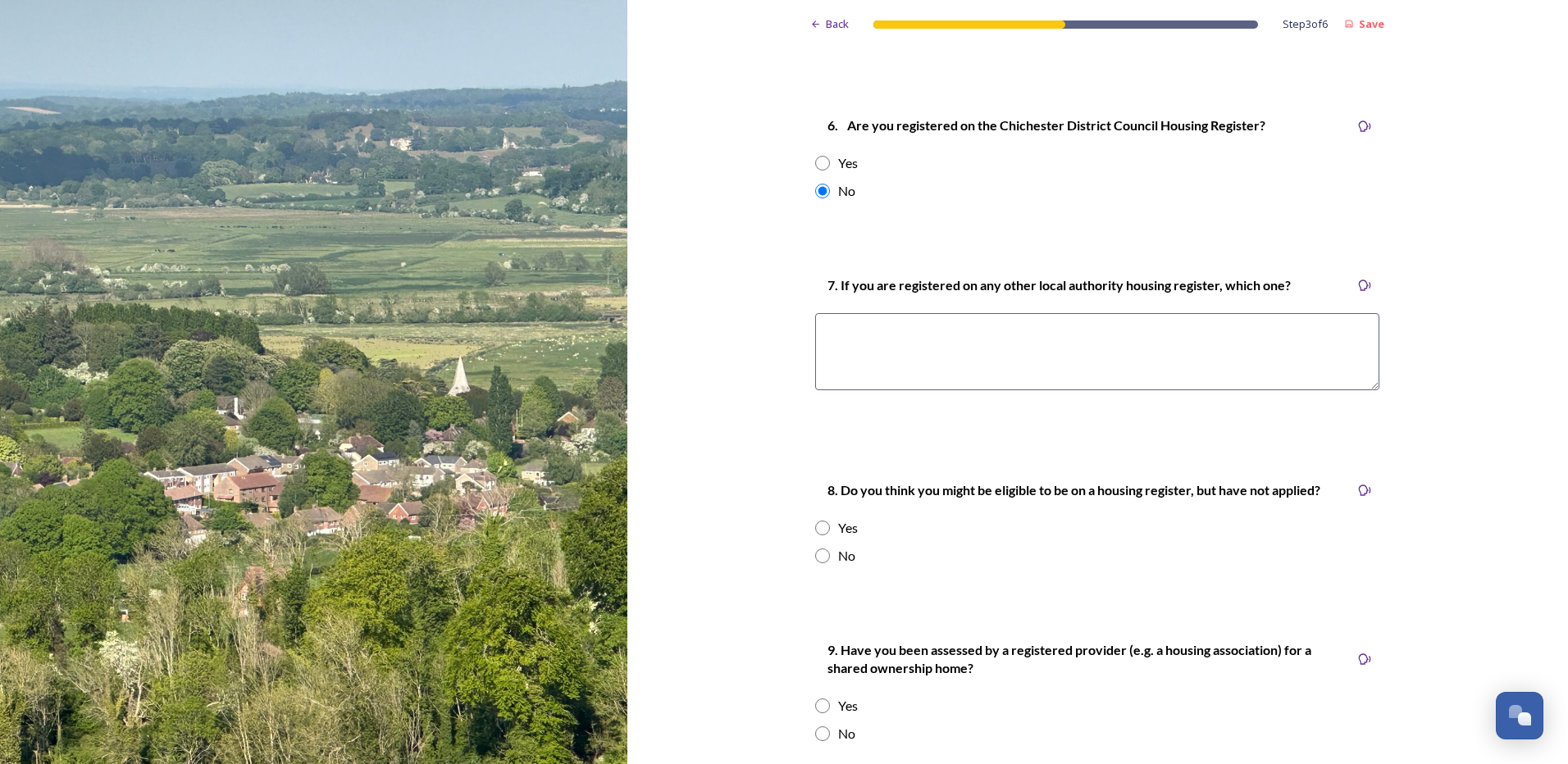
click at [815, 564] on input "radio" at bounding box center [823, 556] width 15 height 15
radio input "true"
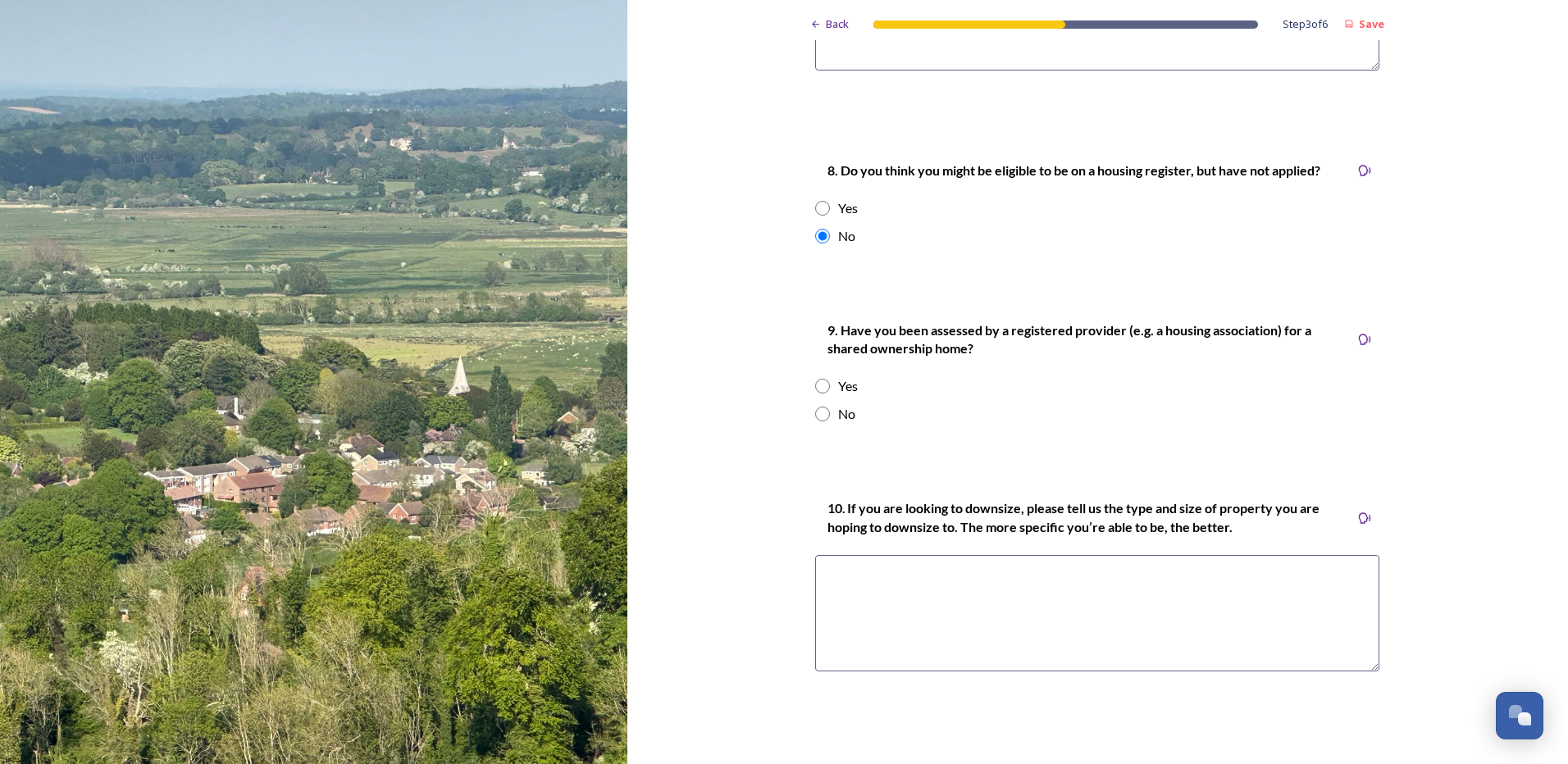
scroll to position [2952, 0]
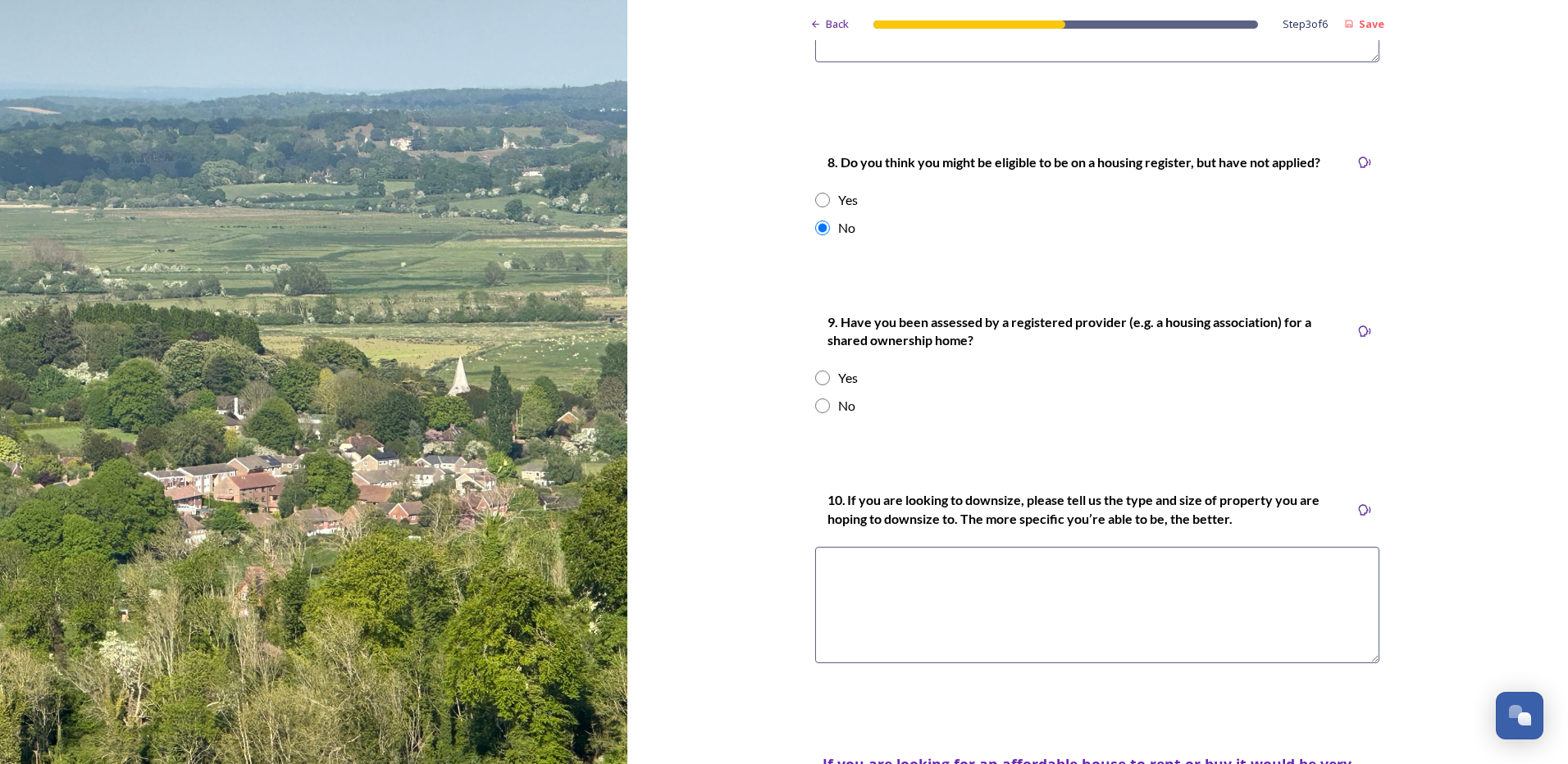
click at [815, 413] on input "radio" at bounding box center [823, 406] width 15 height 15
radio input "true"
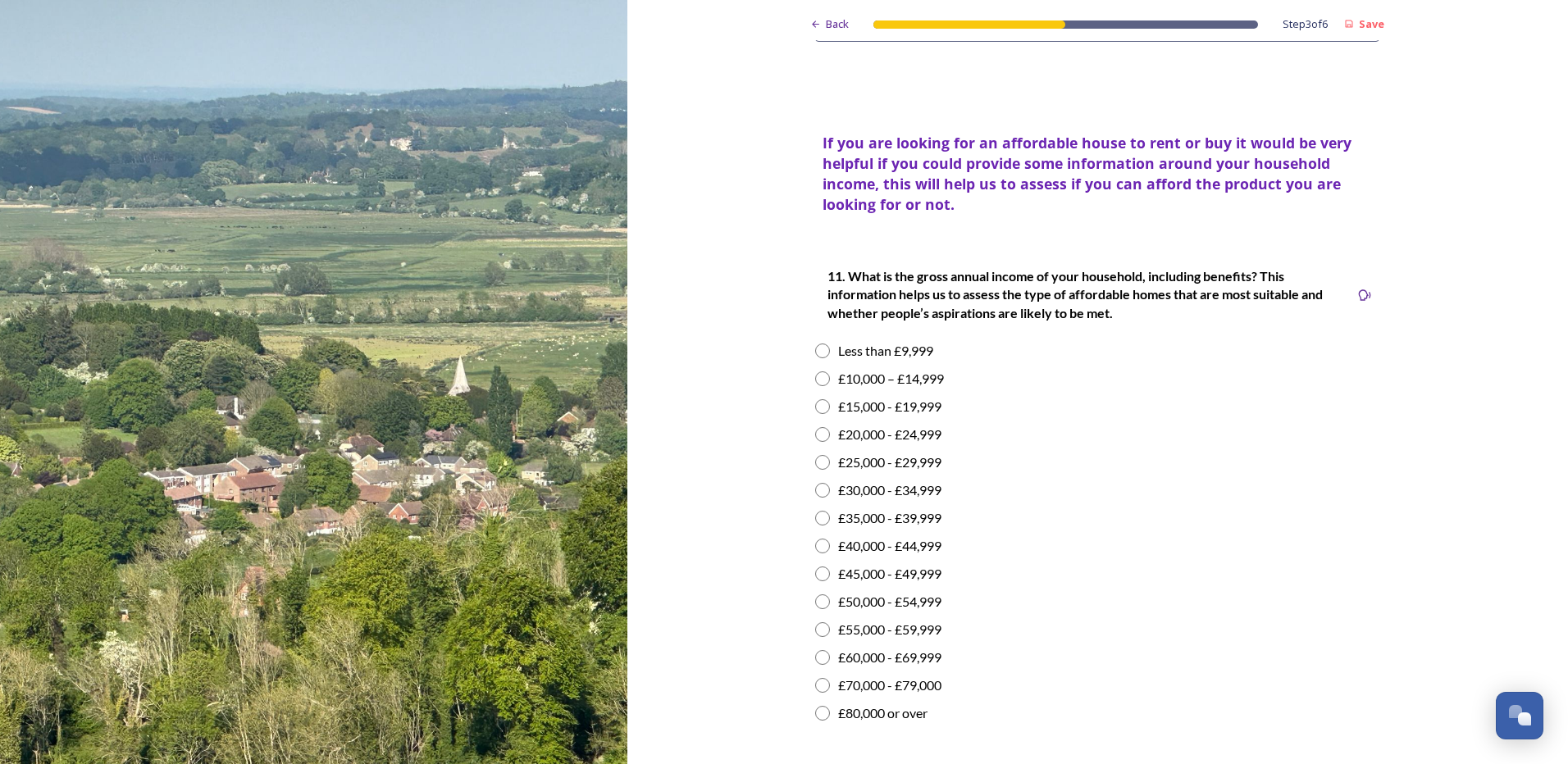
scroll to position [3560, 0]
